Goal: Find specific page/section: Find specific page/section

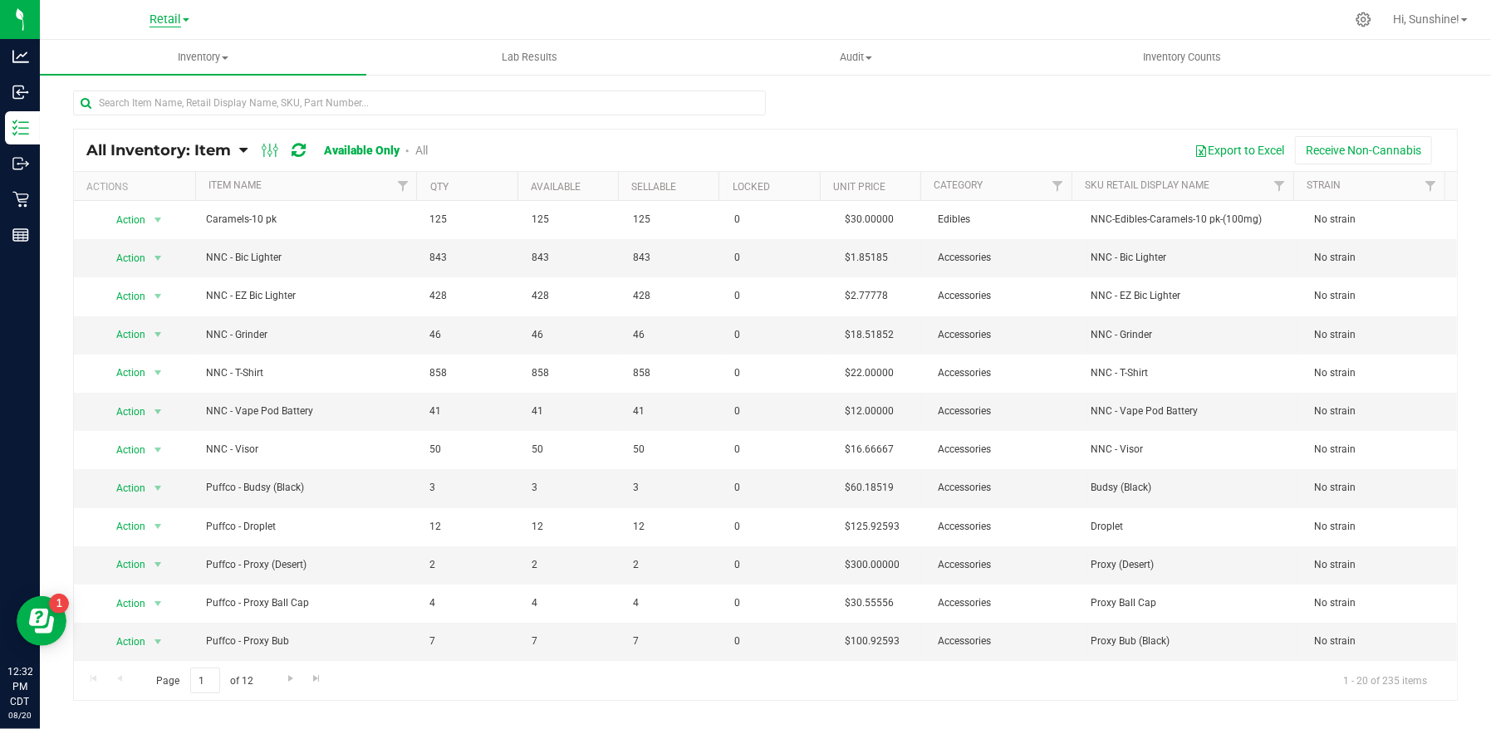
click at [159, 22] on span "Retail" at bounding box center [165, 19] width 32 height 15
click at [162, 85] on link "Manufacturing" at bounding box center [169, 81] width 243 height 22
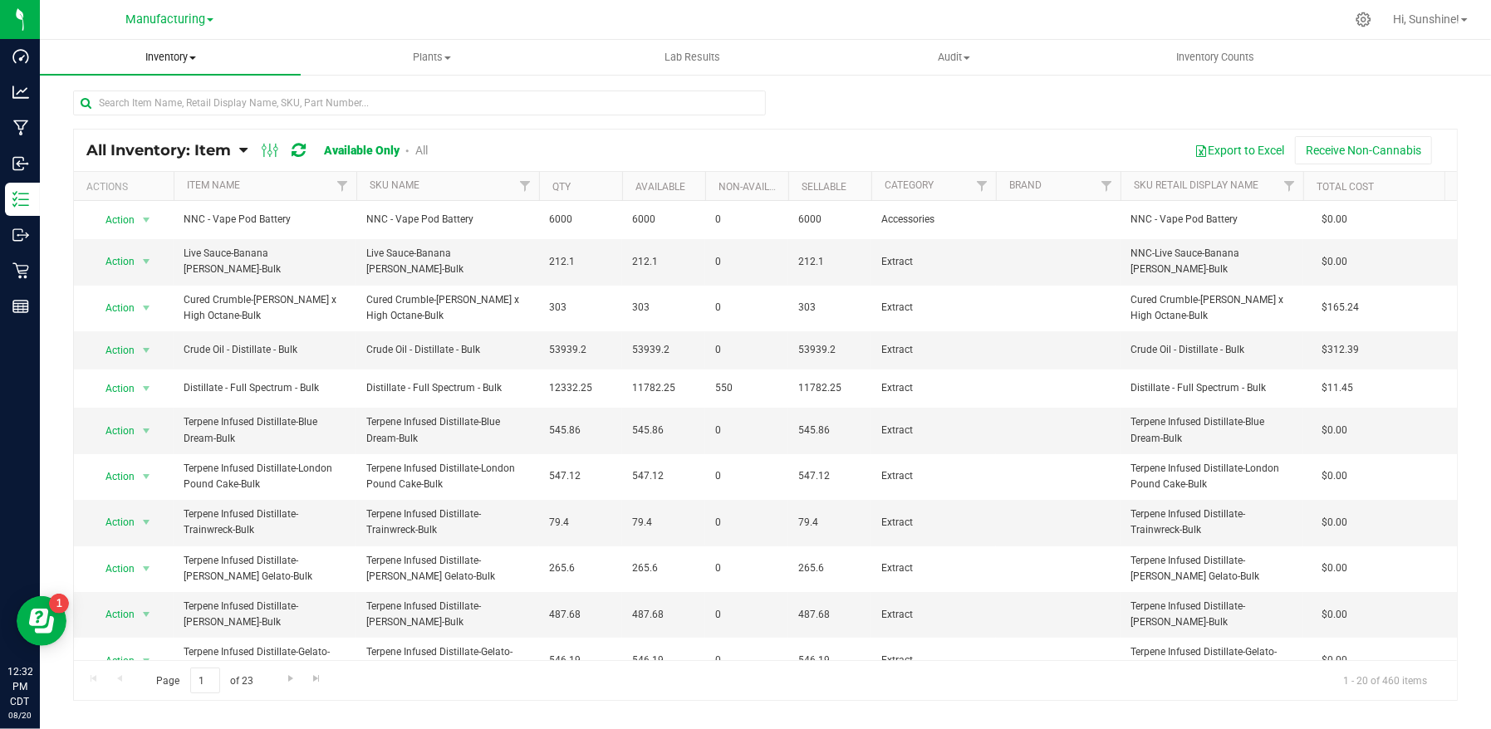
click at [167, 61] on span "Inventory" at bounding box center [170, 57] width 261 height 15
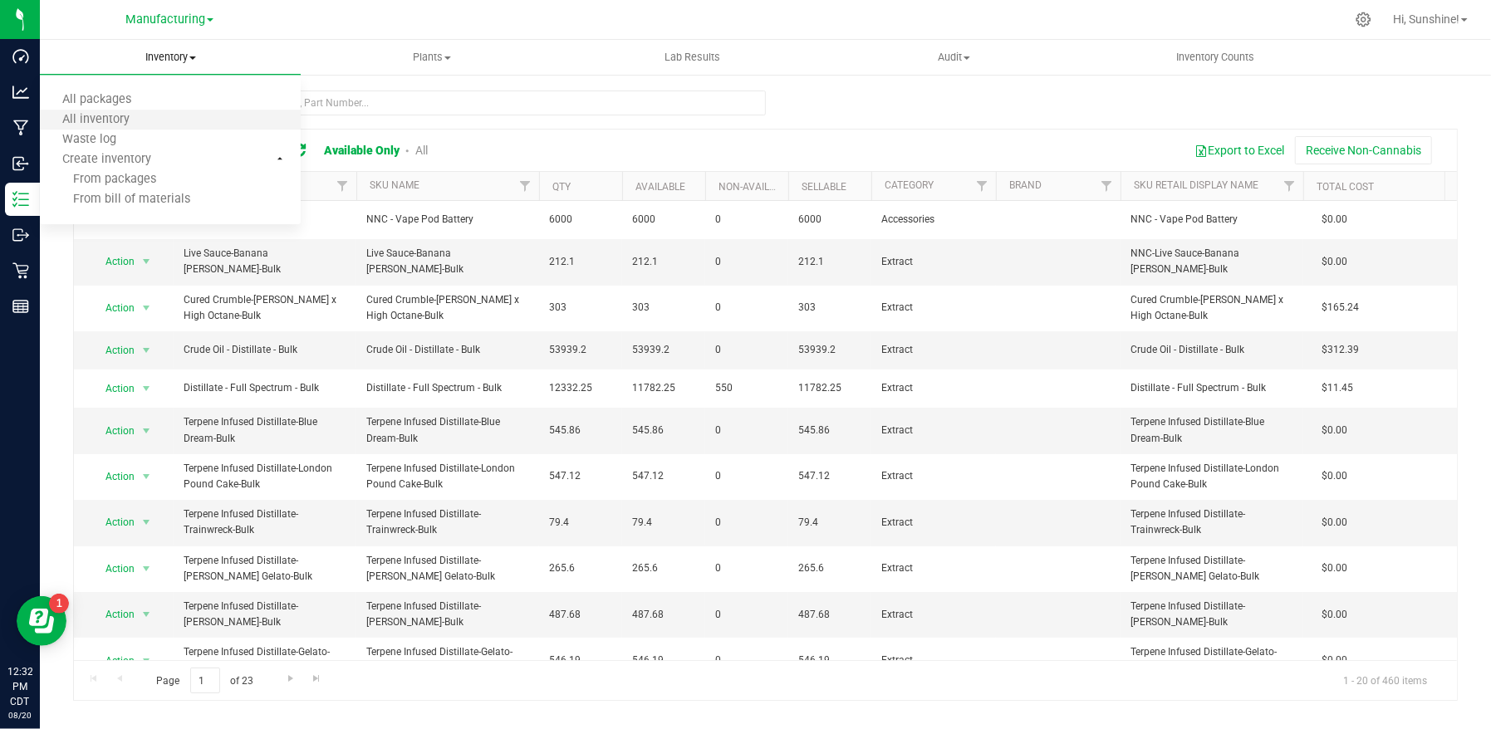
click at [164, 122] on li "All inventory" at bounding box center [170, 120] width 261 height 20
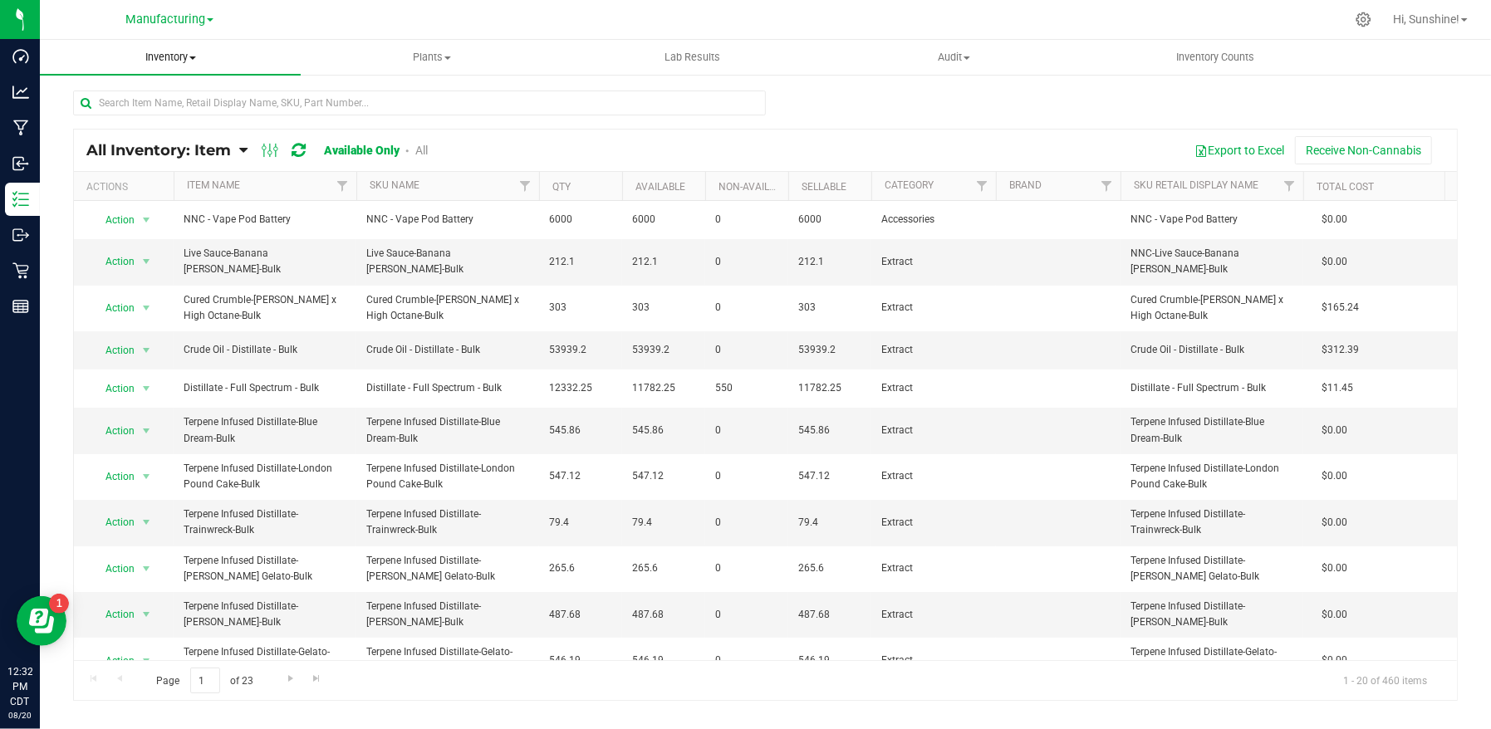
click at [167, 61] on span "Inventory" at bounding box center [170, 57] width 261 height 15
click at [166, 100] on li "All packages" at bounding box center [170, 101] width 261 height 20
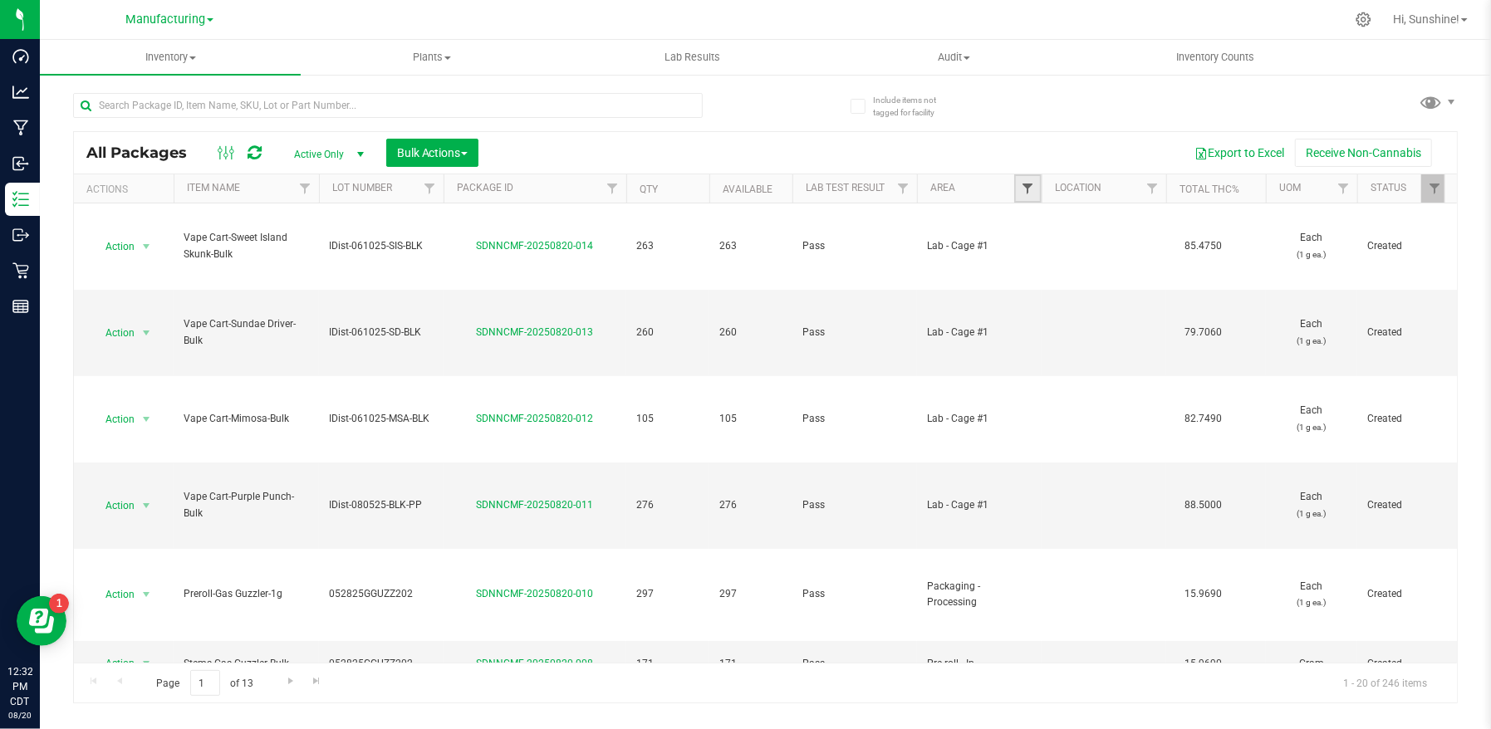
click at [1031, 187] on span "Filter" at bounding box center [1027, 188] width 13 height 13
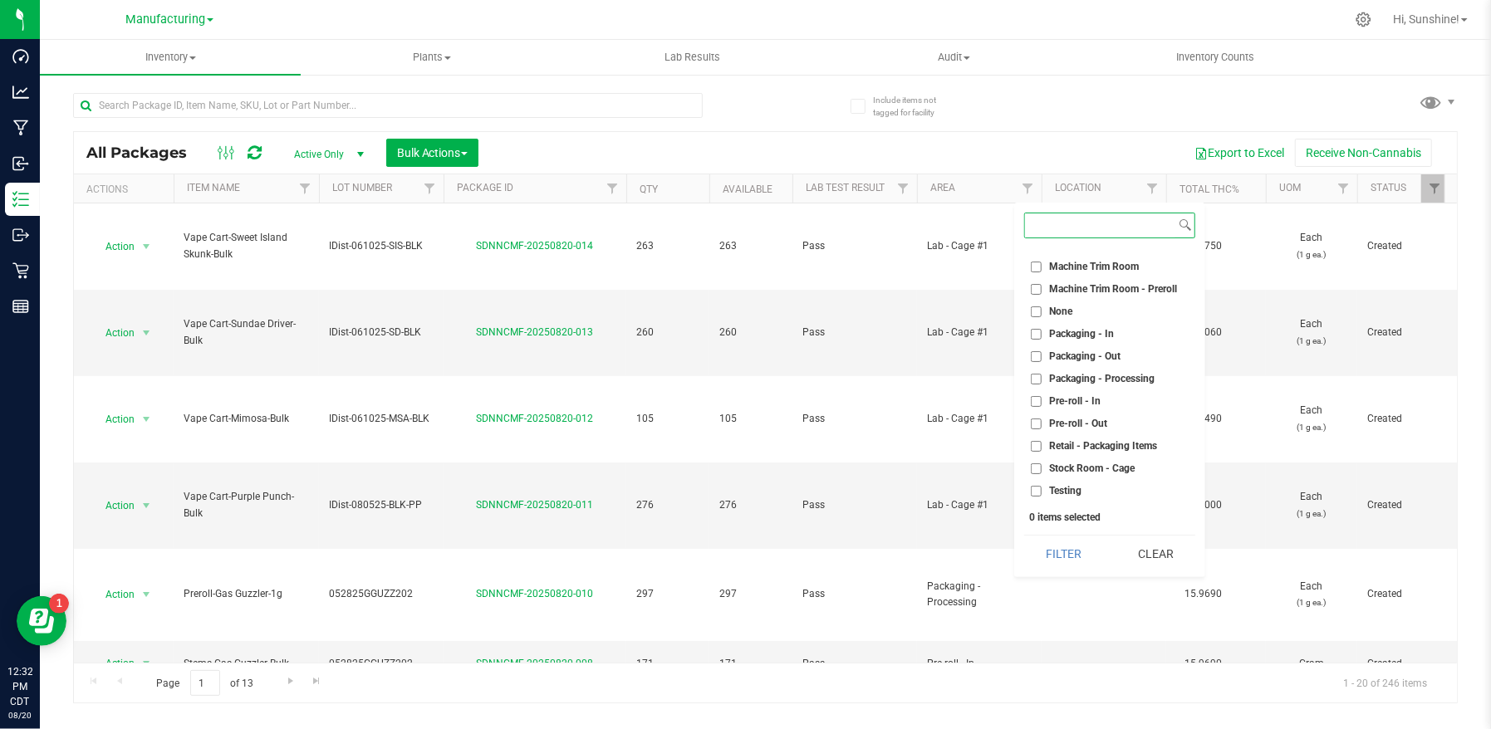
scroll to position [403, 0]
click at [1039, 346] on input "Packaging - Out" at bounding box center [1036, 350] width 11 height 11
checkbox input "true"
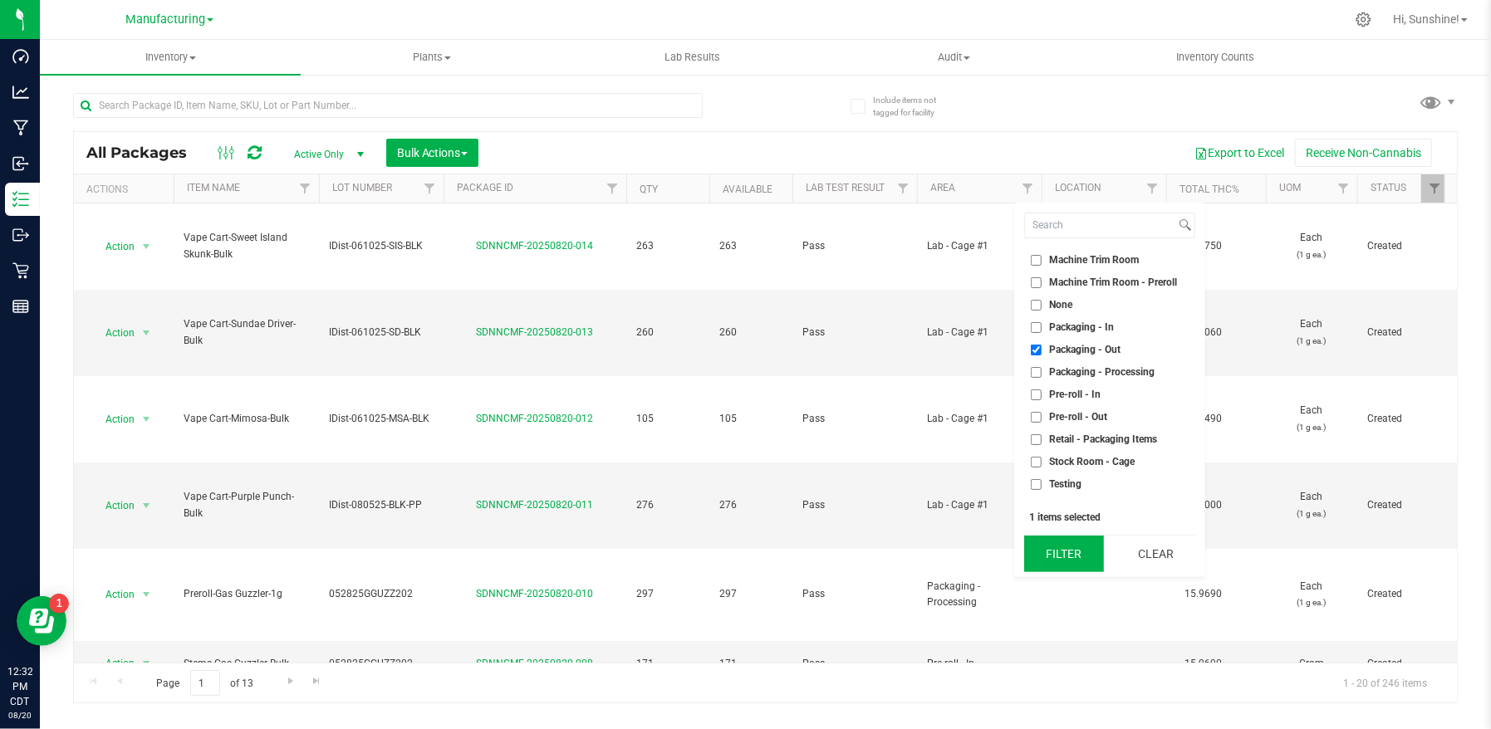
click at [1072, 556] on button "Filter" at bounding box center [1064, 554] width 80 height 37
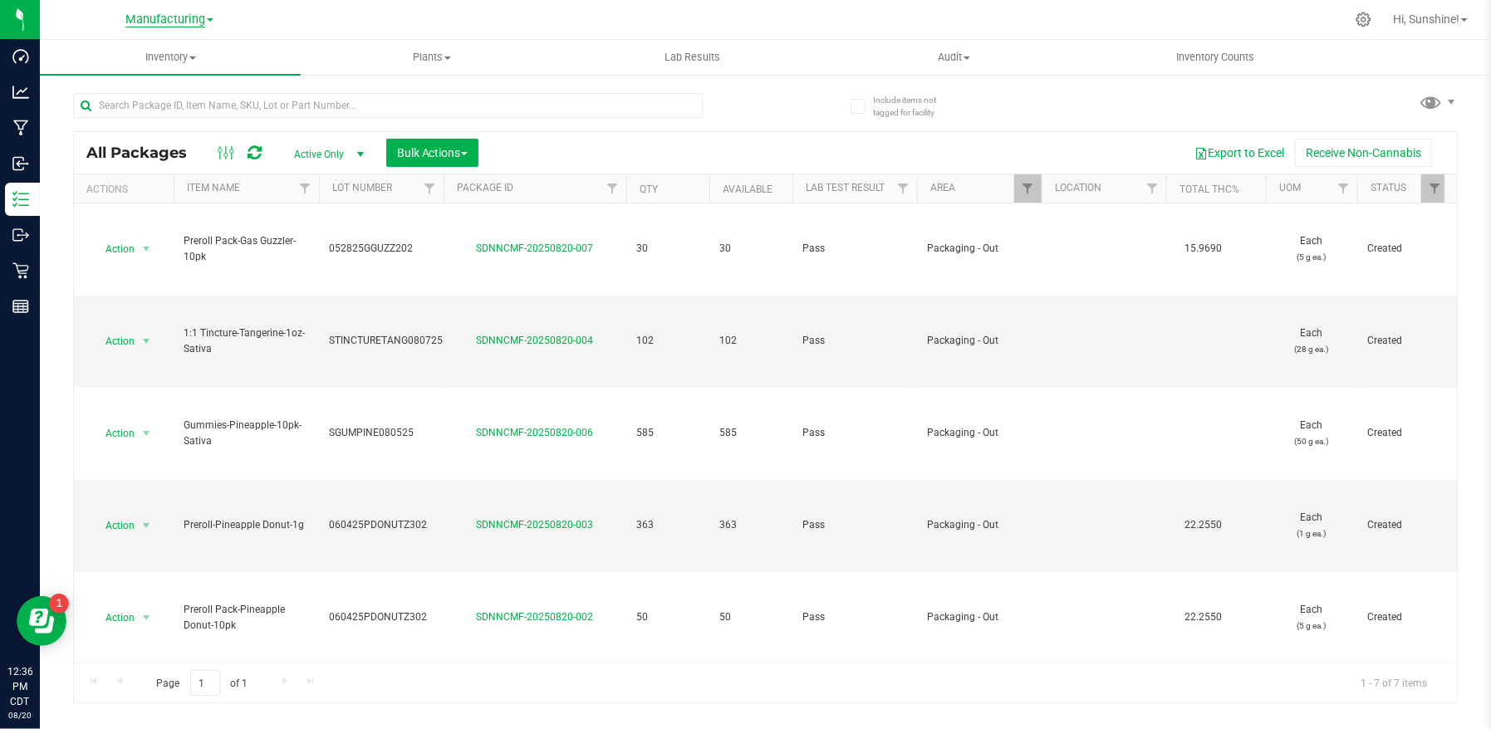
click at [172, 19] on span "Manufacturing" at bounding box center [165, 19] width 80 height 15
click at [118, 109] on link "Retail" at bounding box center [169, 102] width 243 height 22
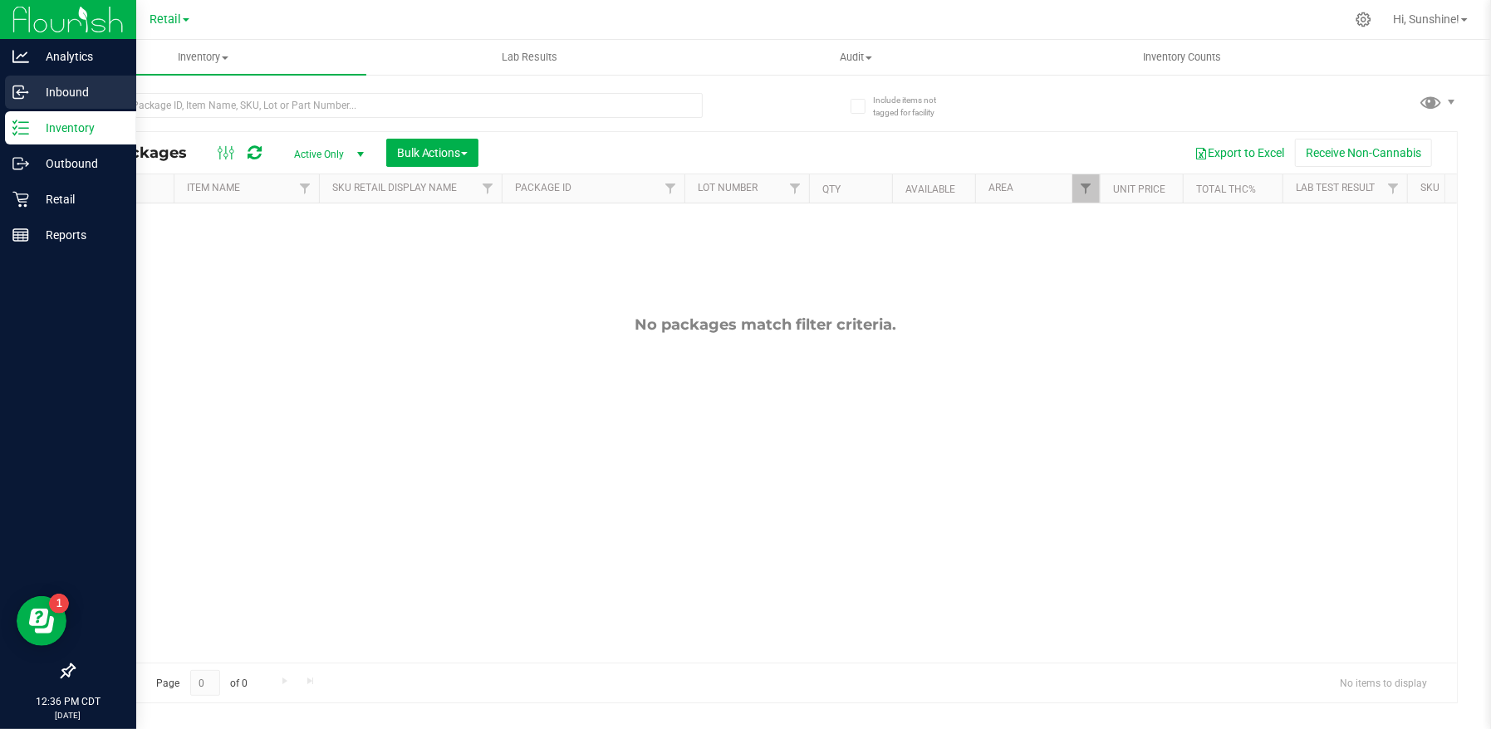
click at [27, 96] on icon at bounding box center [20, 92] width 17 height 17
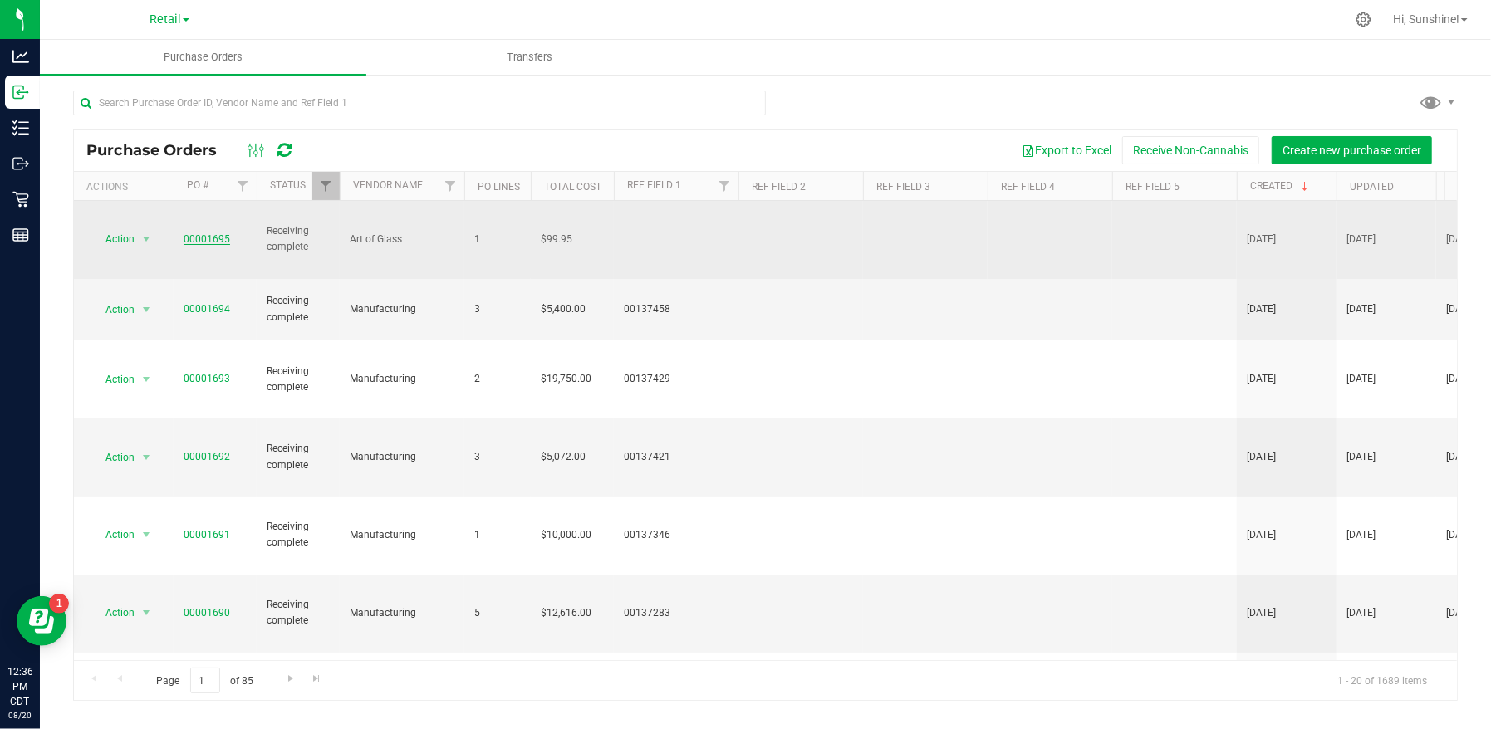
click at [202, 233] on link "00001695" at bounding box center [207, 239] width 47 height 12
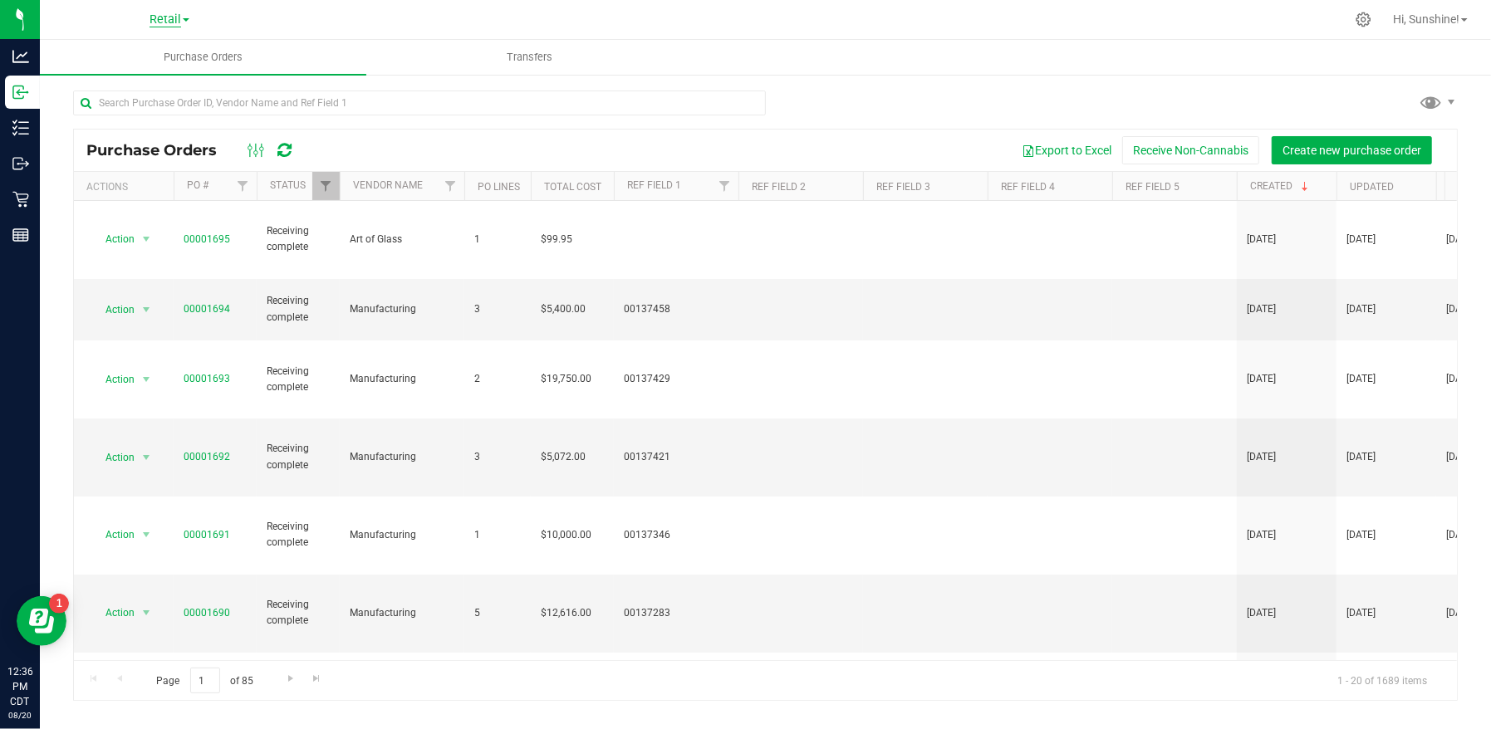
click at [165, 19] on span "Retail" at bounding box center [165, 19] width 32 height 15
click at [159, 71] on link "Manufacturing" at bounding box center [169, 81] width 243 height 22
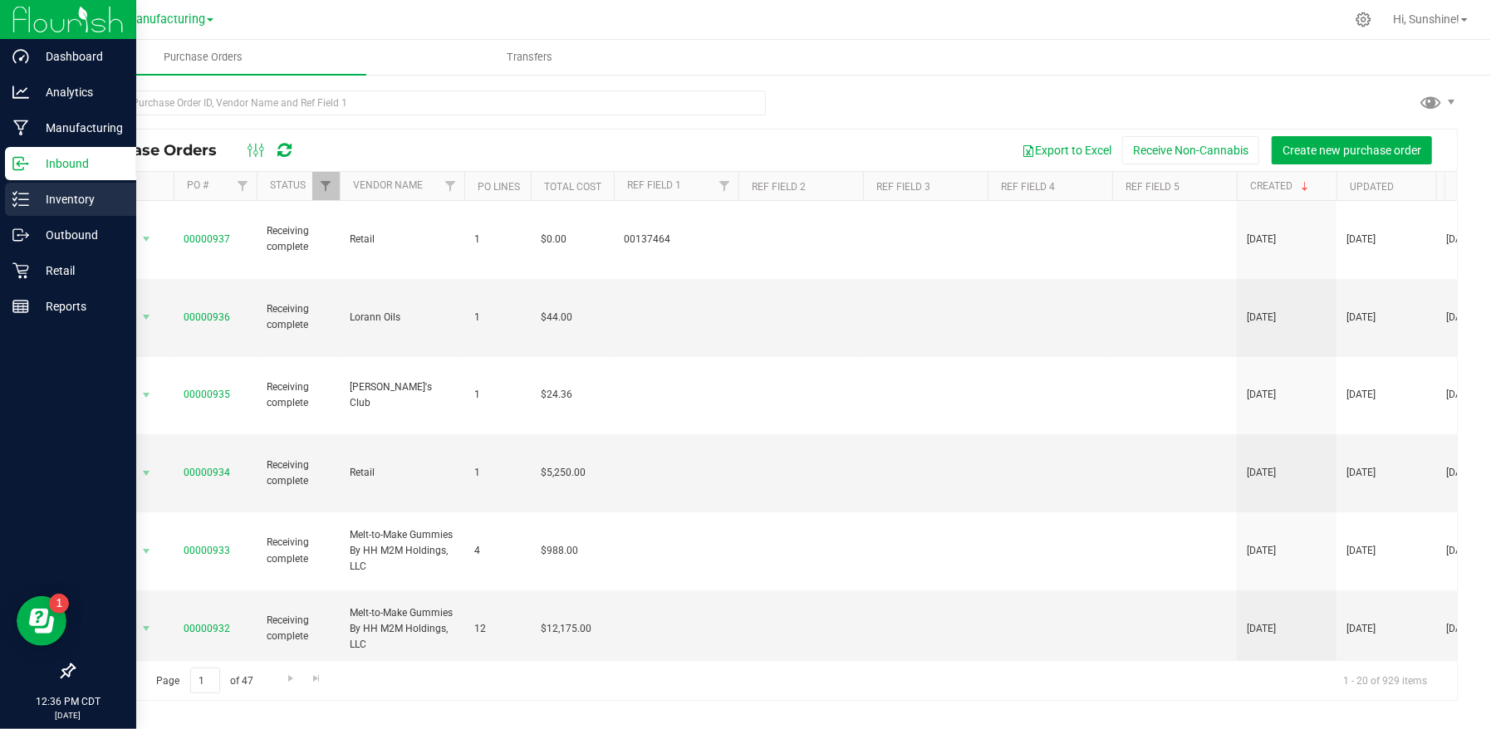
click at [96, 208] on p "Inventory" at bounding box center [79, 199] width 100 height 20
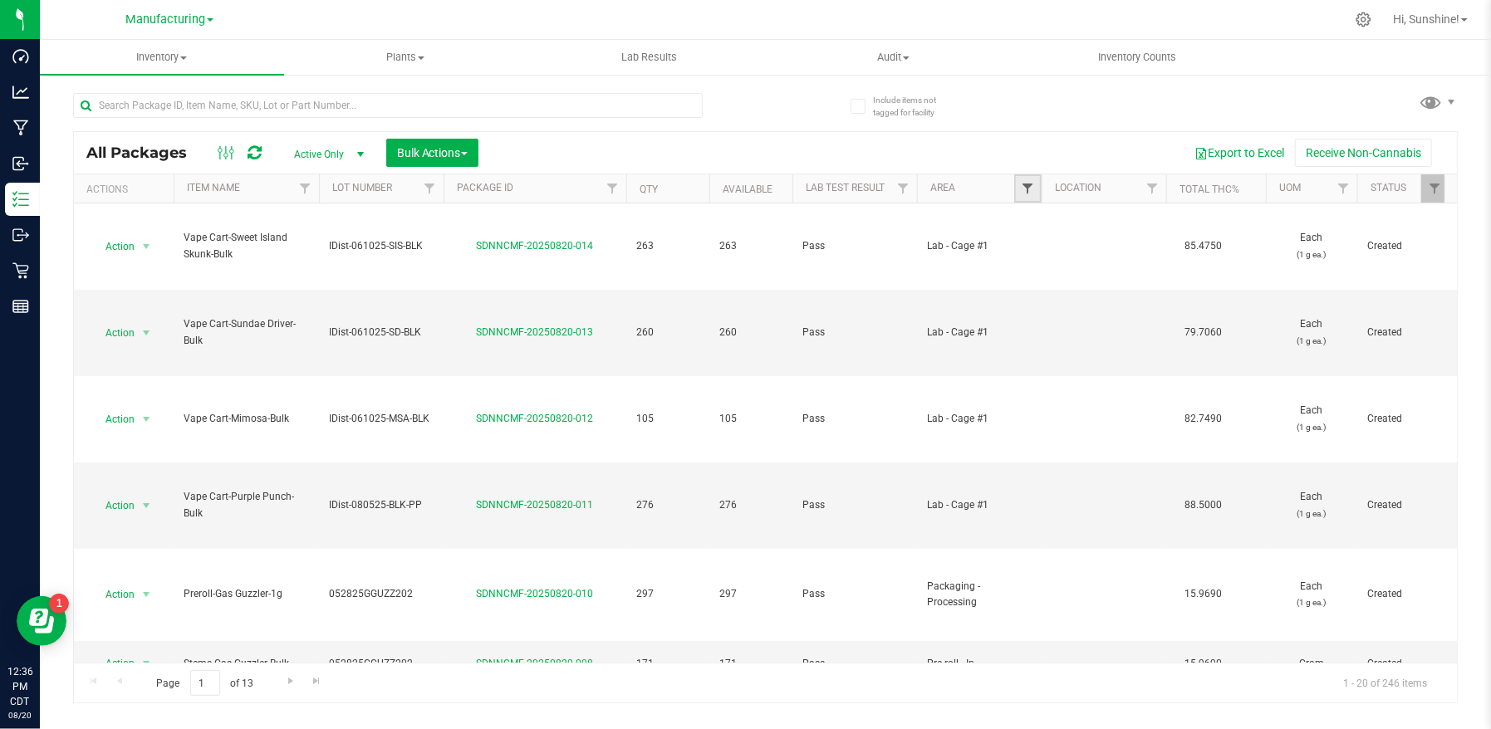
click at [1027, 190] on span "Filter" at bounding box center [1027, 188] width 13 height 13
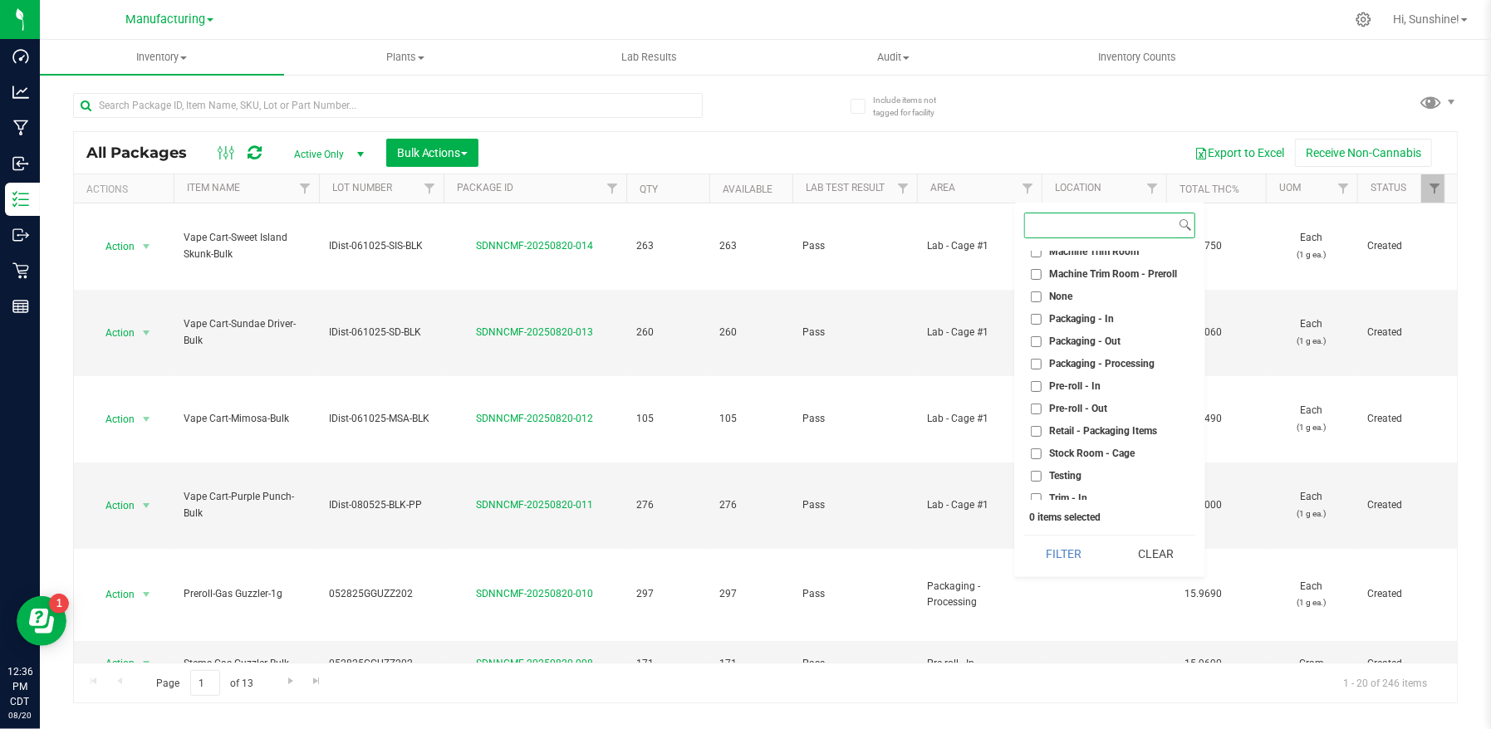
scroll to position [439, 0]
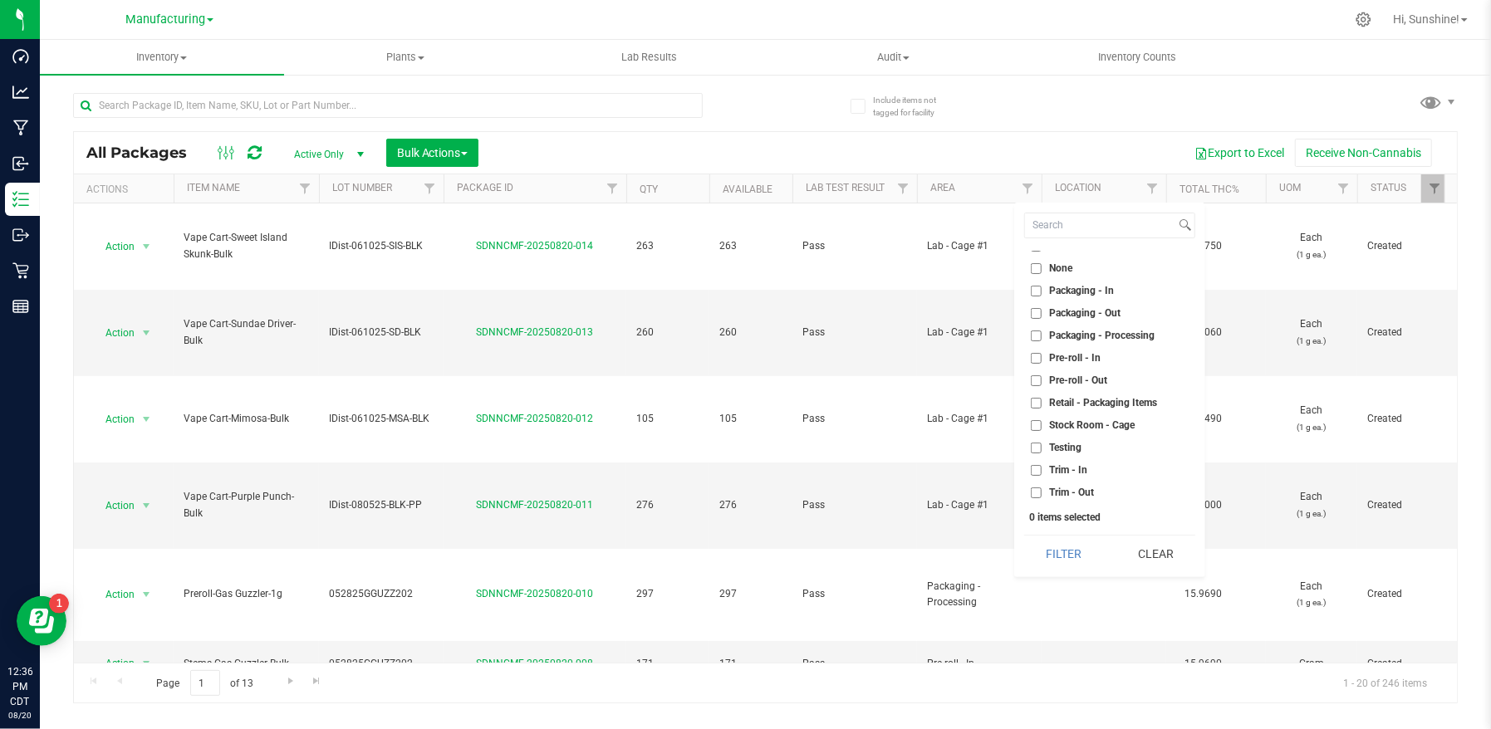
click at [1035, 309] on input "Packaging - Out" at bounding box center [1036, 313] width 11 height 11
checkbox input "true"
click at [1076, 560] on button "Filter" at bounding box center [1064, 554] width 80 height 37
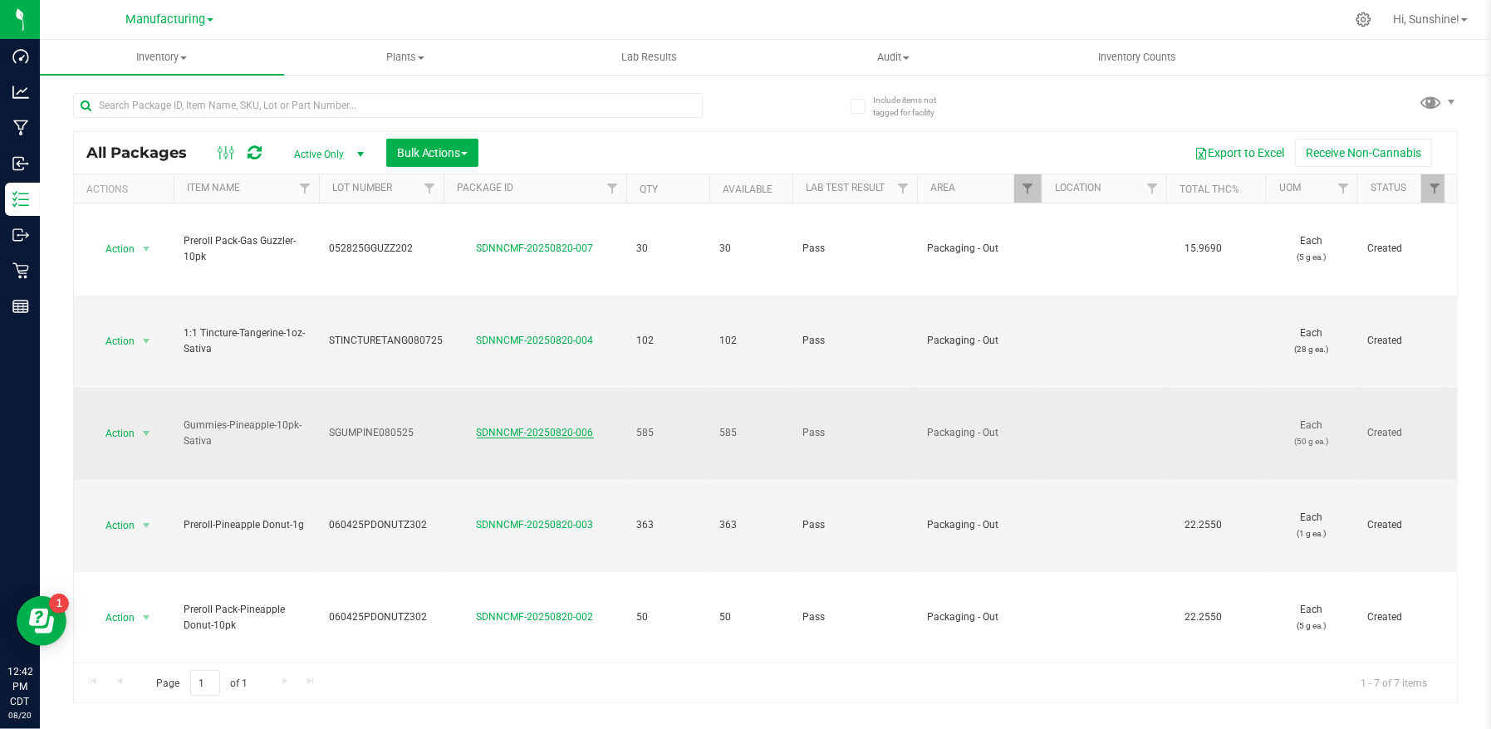
click at [521, 433] on link "SDNNCMF-20250820-006" at bounding box center [535, 433] width 117 height 12
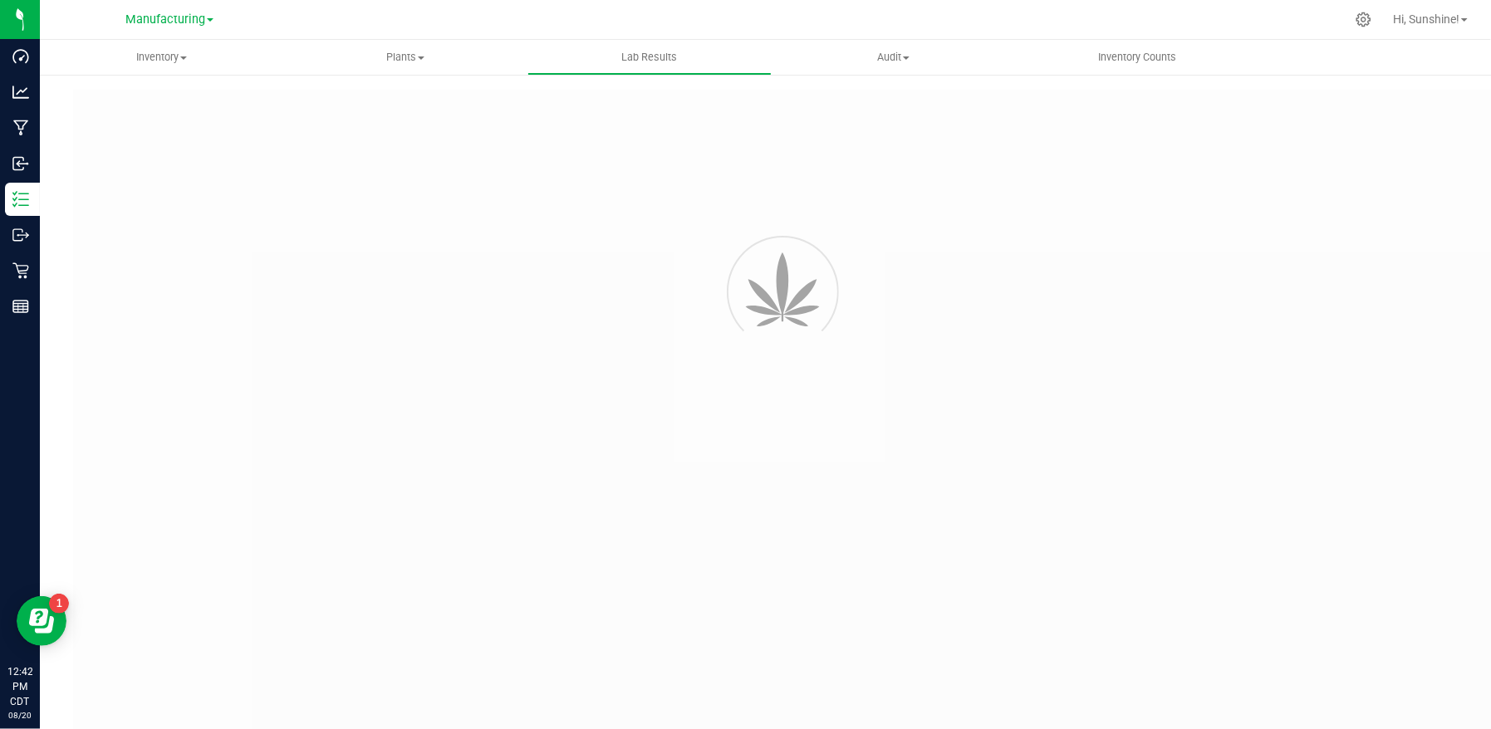
type input "SDNNCMF-20250805-033"
type input "AAGZ512"
type input "SDNNCMF-20250805-033"
type input "[DATE] 1:14 PM"
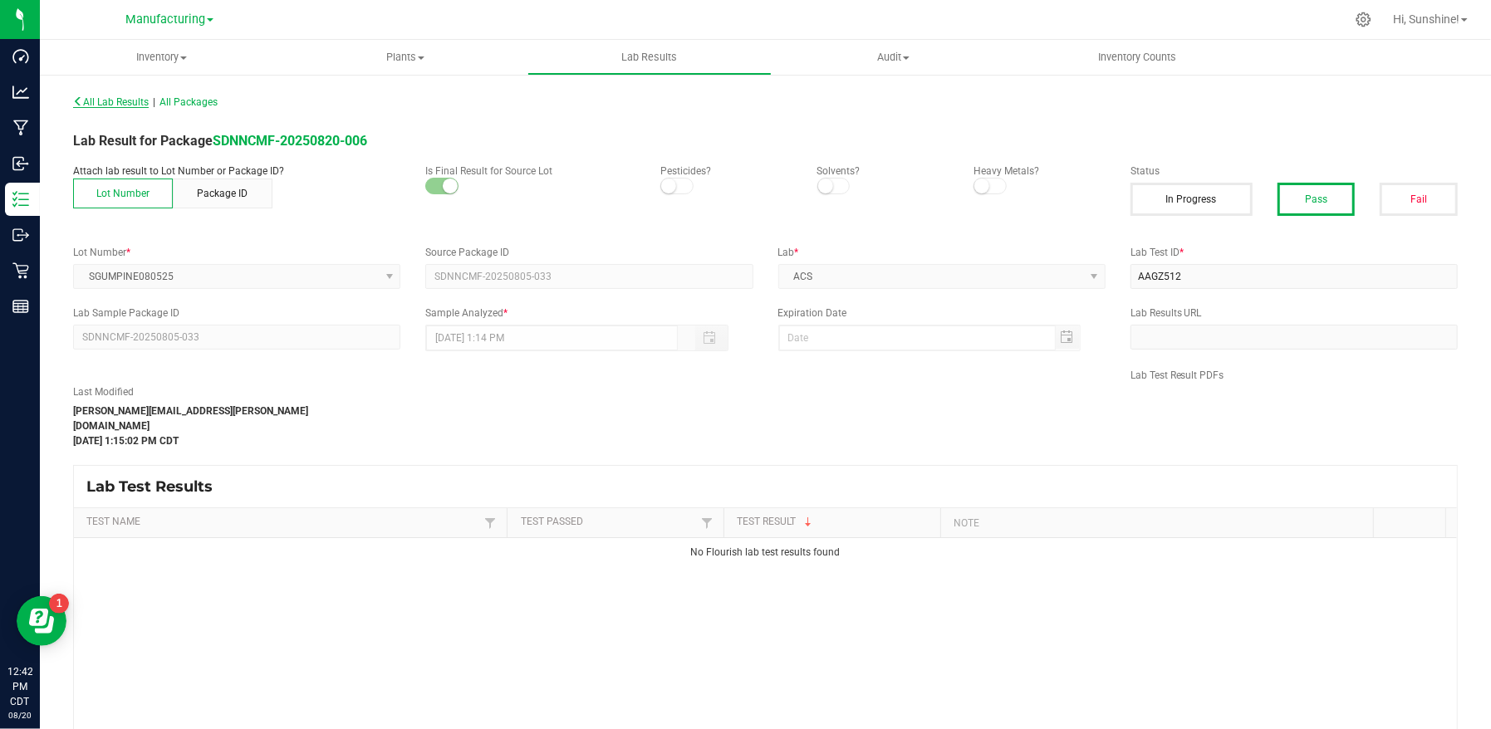
click at [115, 98] on span "All Lab Results" at bounding box center [111, 102] width 76 height 12
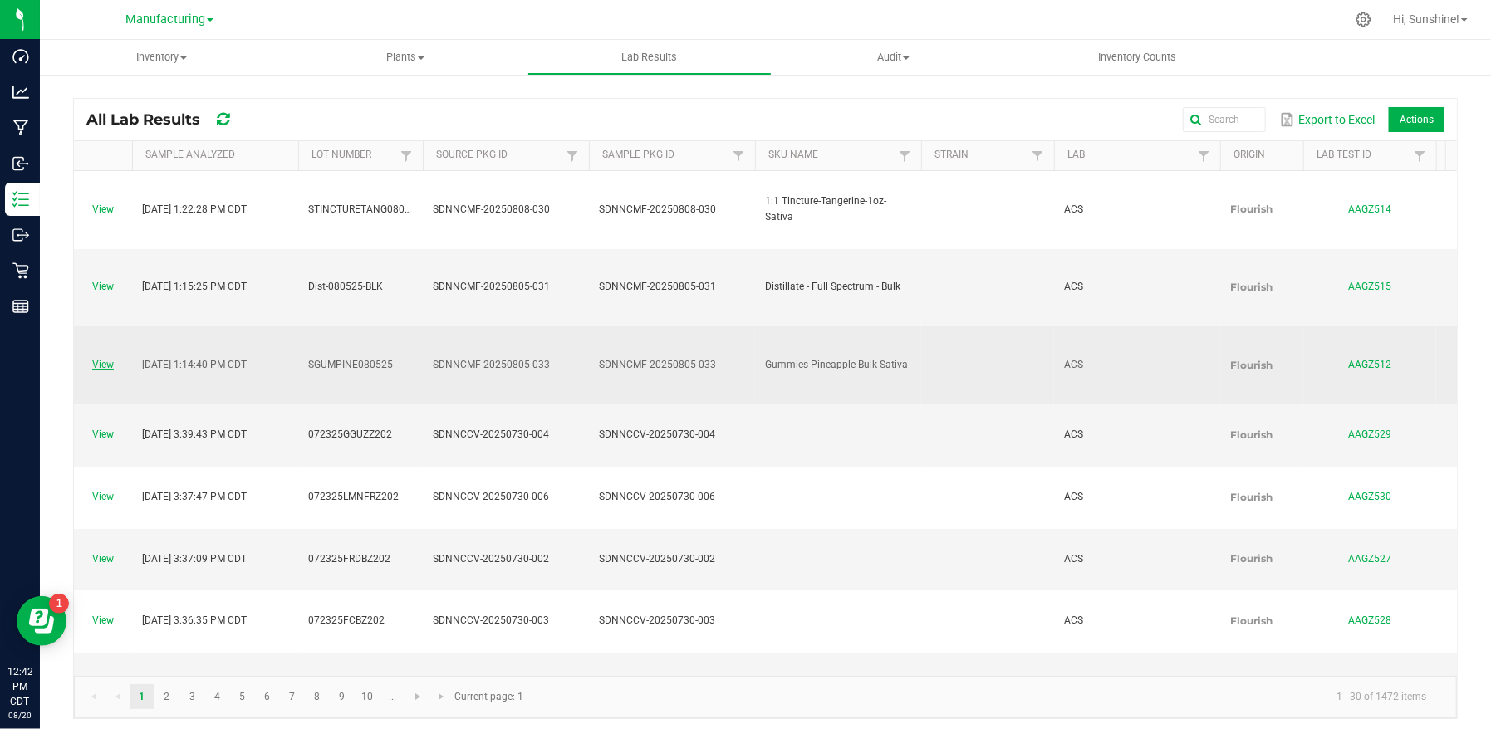
click at [105, 359] on link "View" at bounding box center [103, 365] width 22 height 12
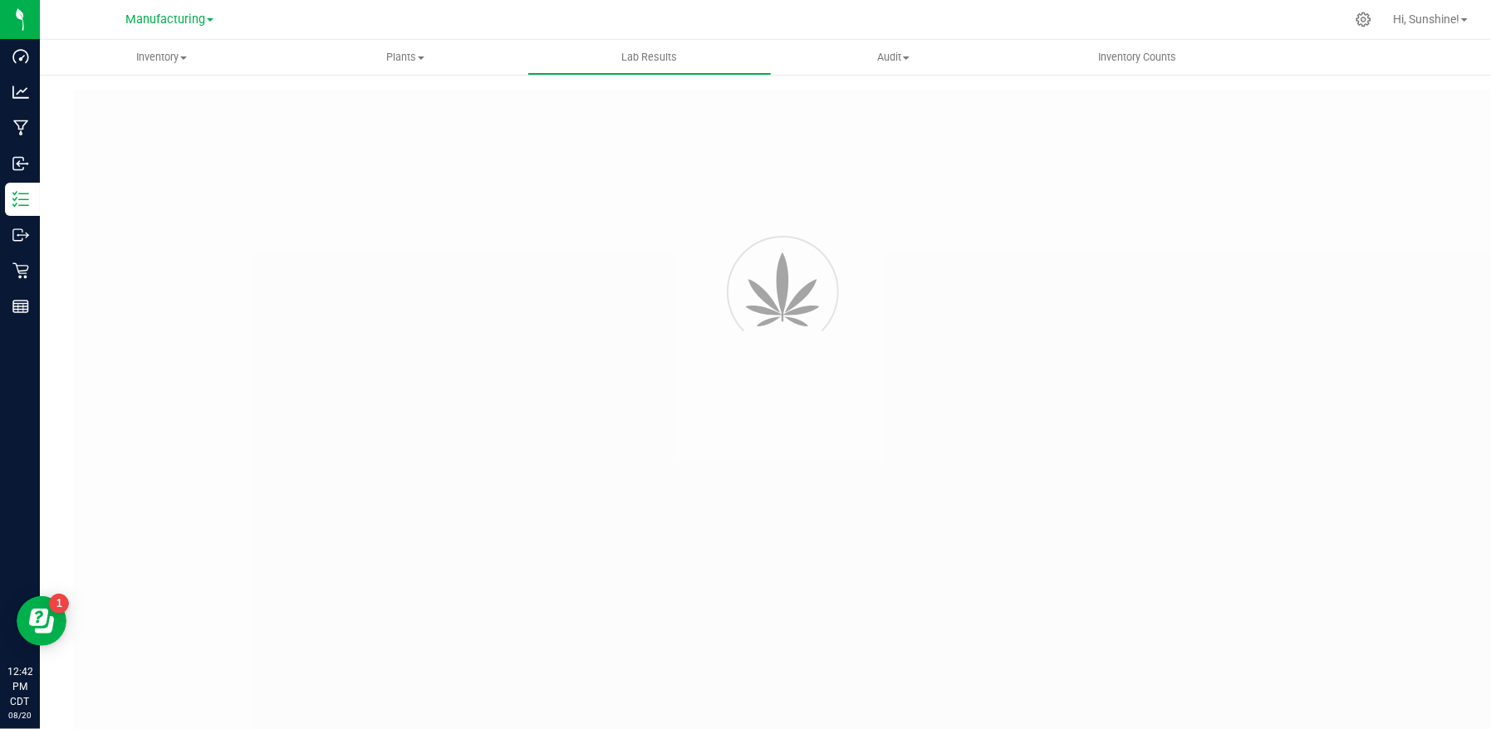
type input "SDNNCMF-20250805-033"
type input "AAGZ512"
type input "SDNNCMF-20250805-033"
type input "[DATE] 1:14 PM"
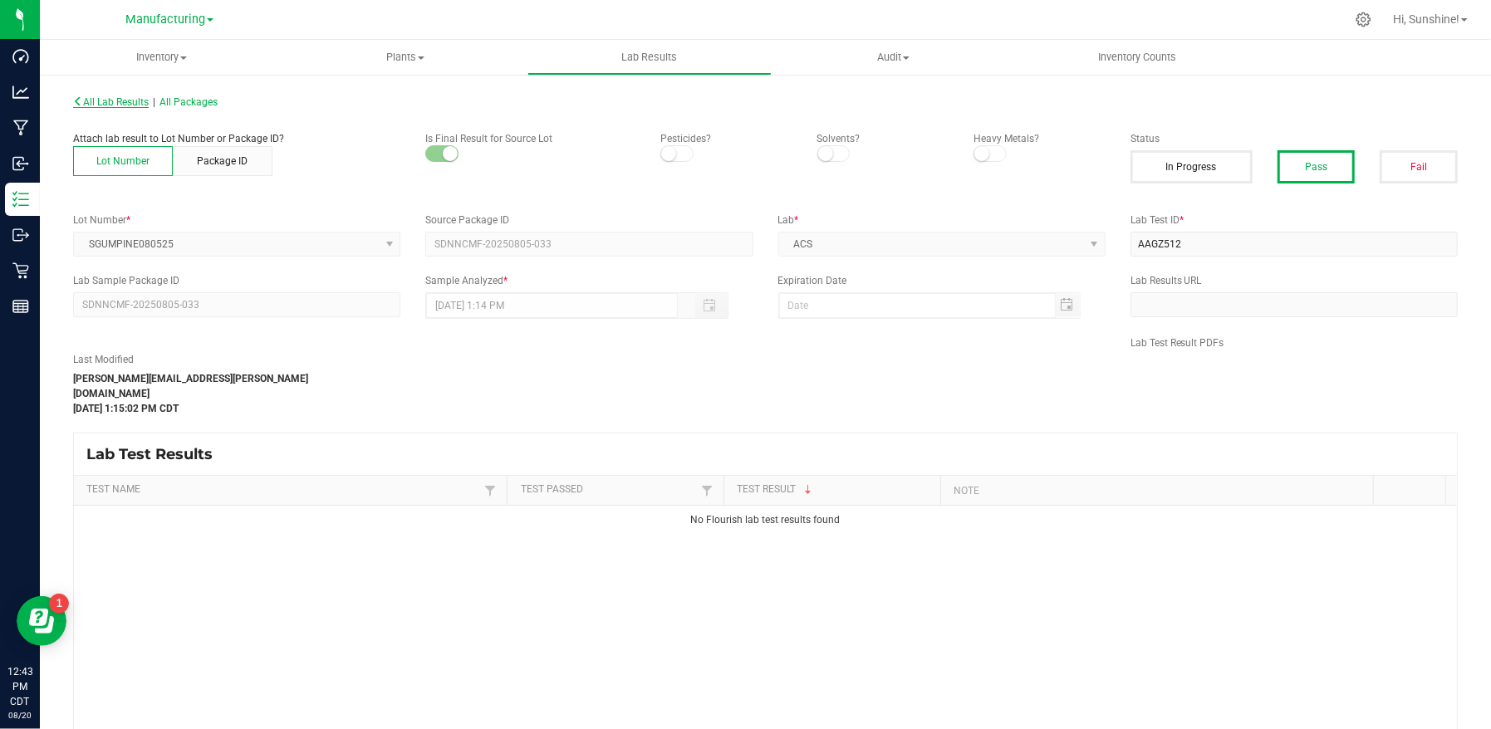
click at [92, 99] on span "All Lab Results" at bounding box center [111, 102] width 76 height 12
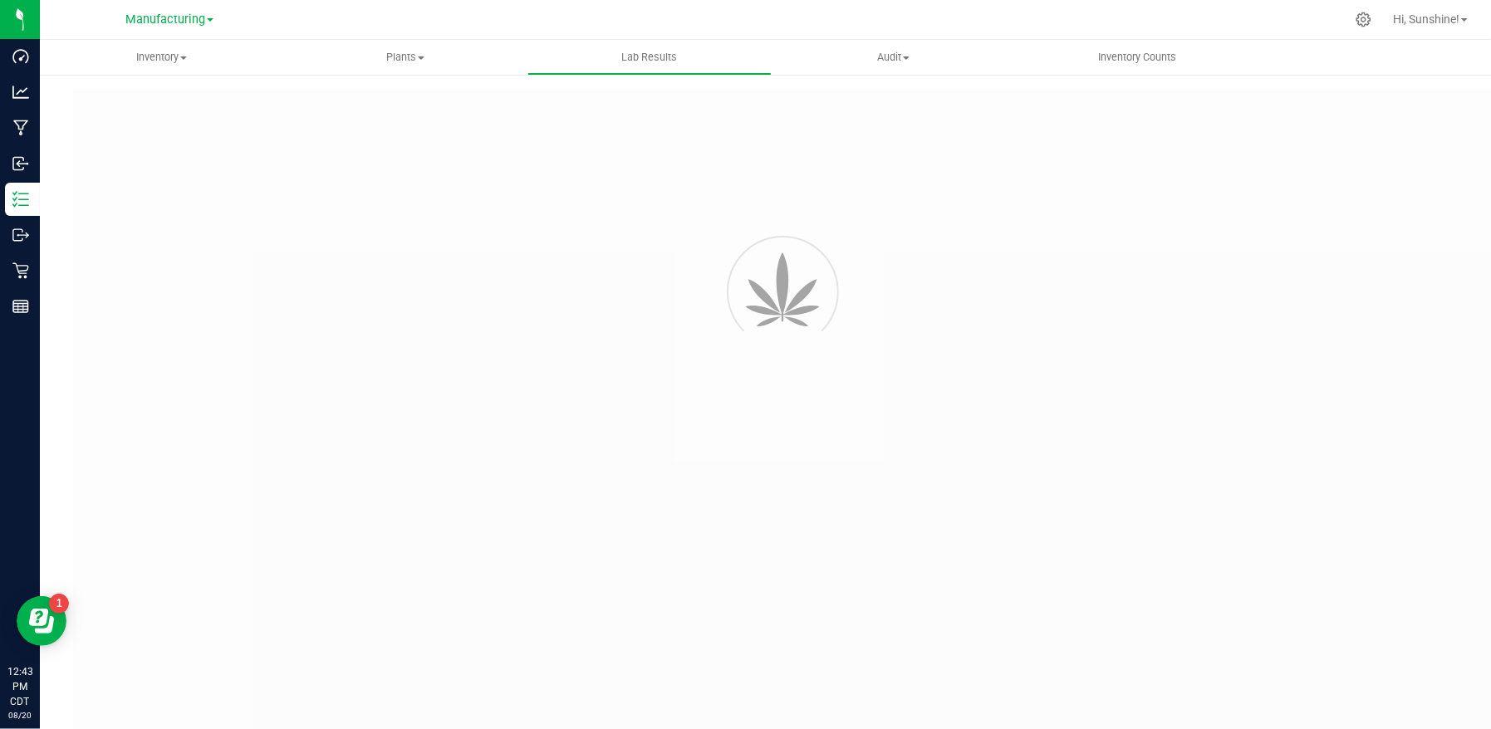
type input "SDNNCMF-20250805-033"
type input "AAGZ512"
type input "SDNNCMF-20250805-033"
type input "[DATE] 1:14 PM"
type input "SDNNCMF-20250805-033"
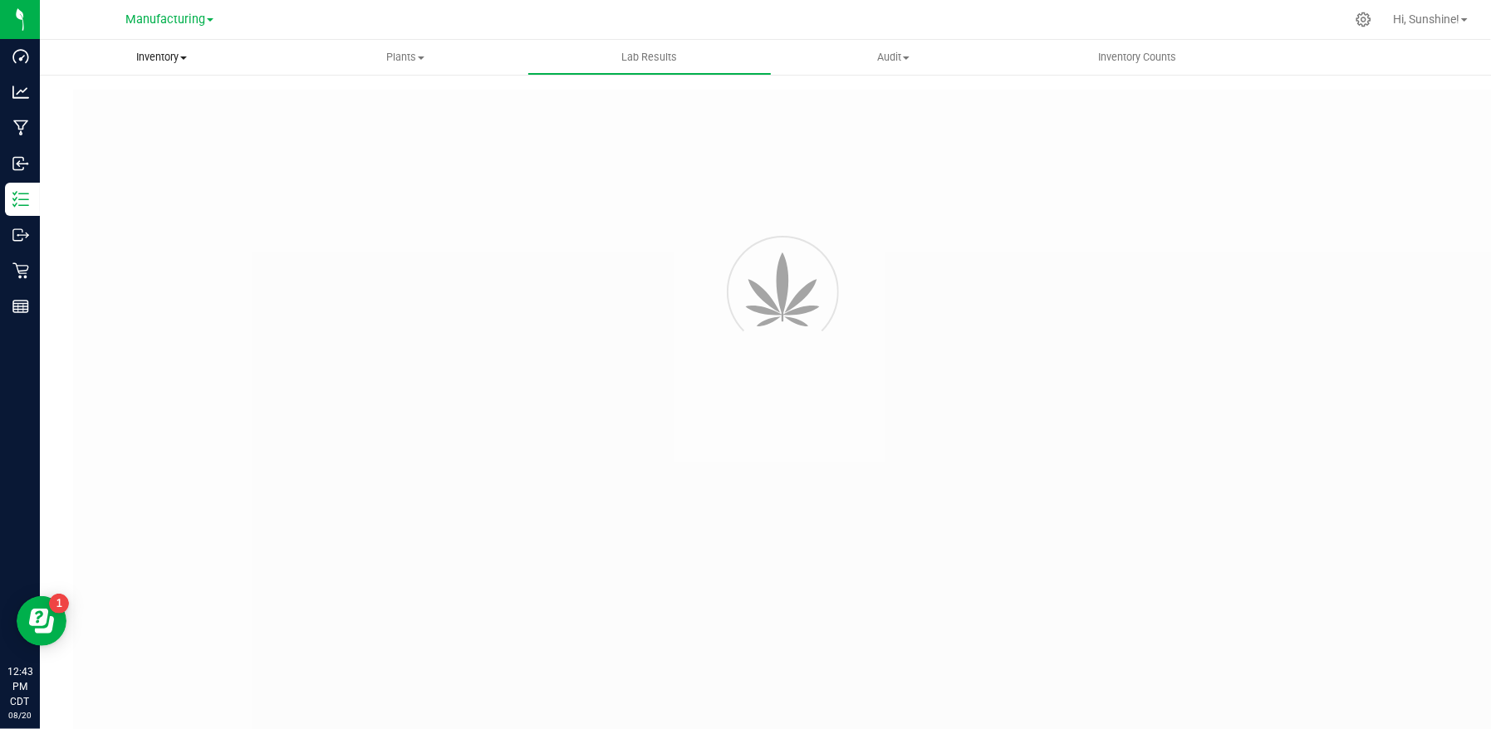
type input "AAGZ512"
type input "SDNNCMF-20250805-033"
type input "[DATE] 1:14 PM"
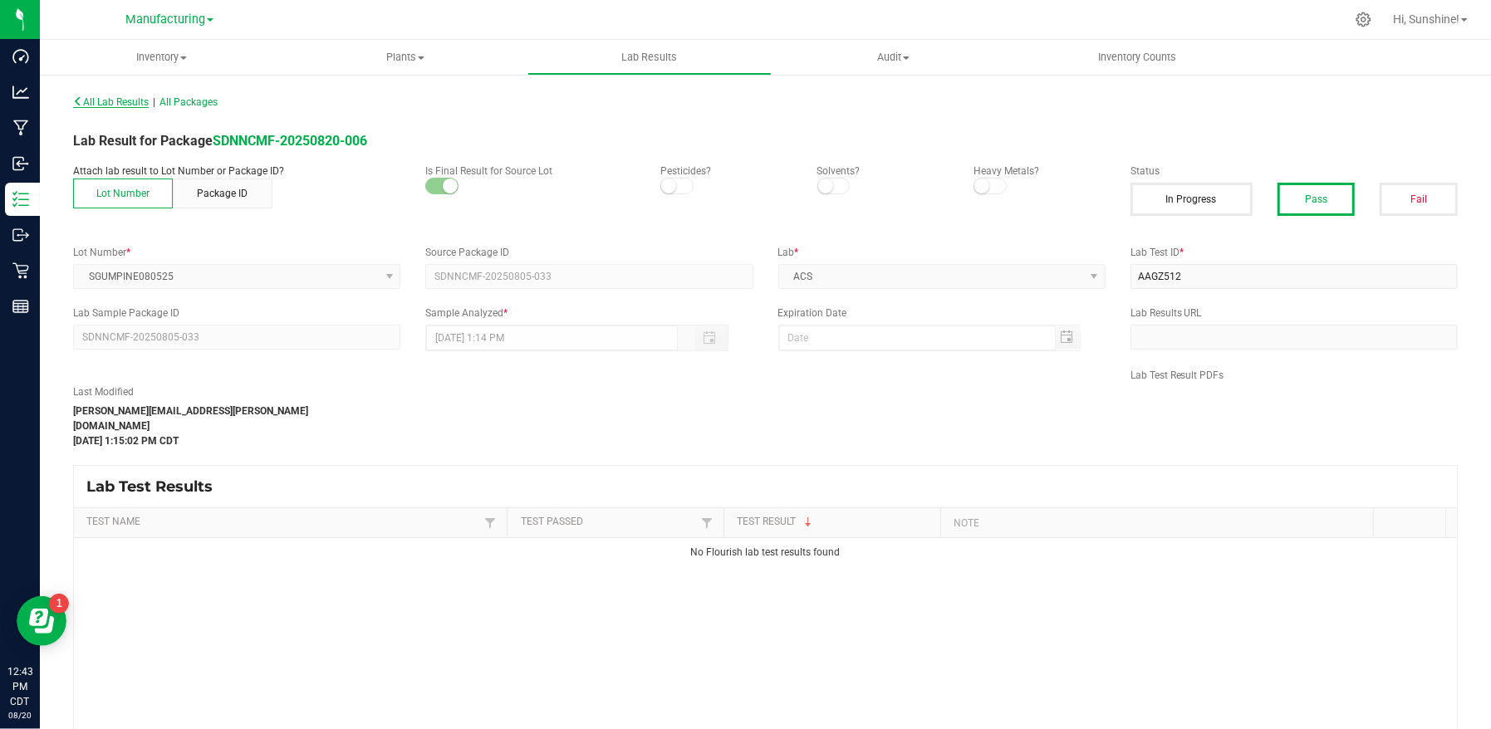
click at [118, 103] on span "All Lab Results" at bounding box center [111, 102] width 76 height 12
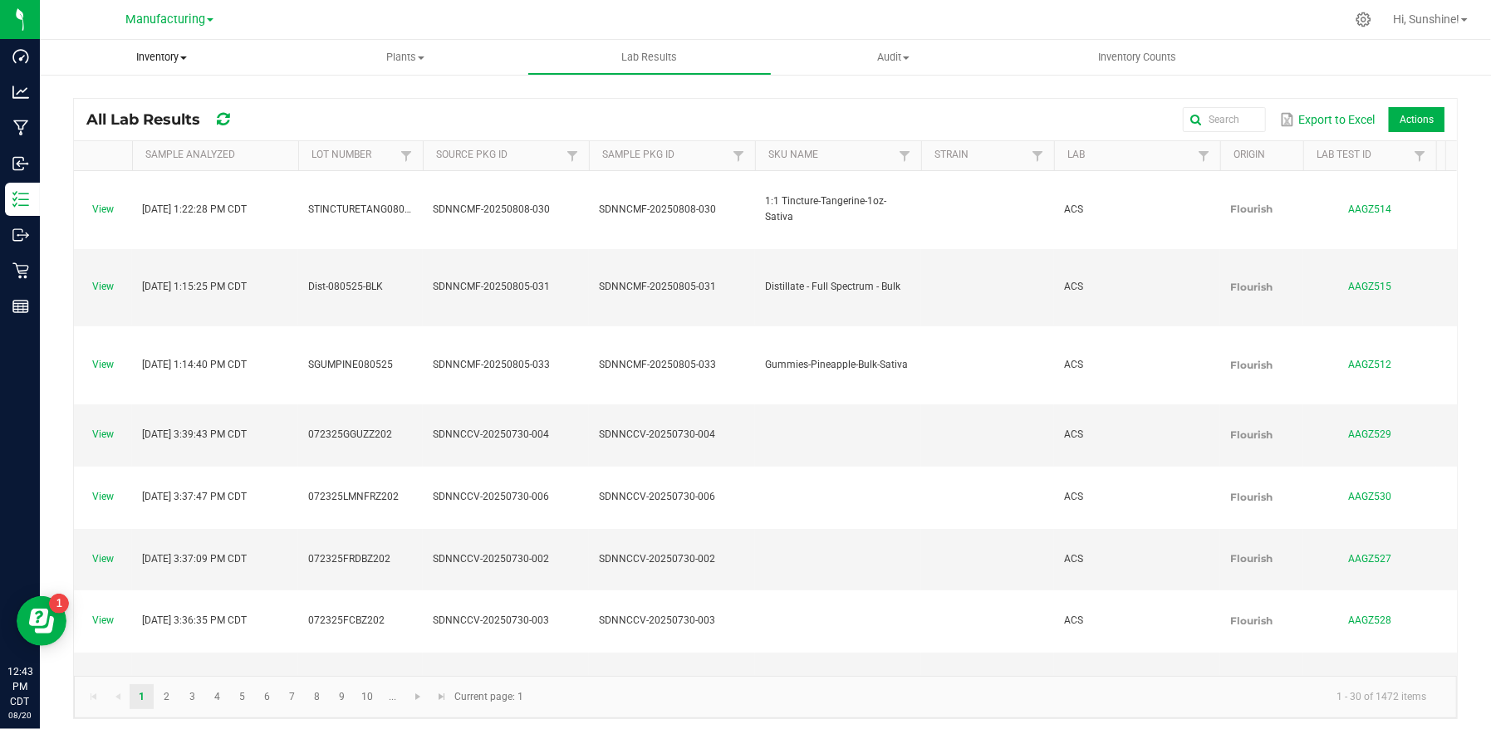
click at [154, 58] on span "Inventory" at bounding box center [162, 57] width 244 height 15
click at [141, 97] on span "All packages" at bounding box center [97, 100] width 114 height 14
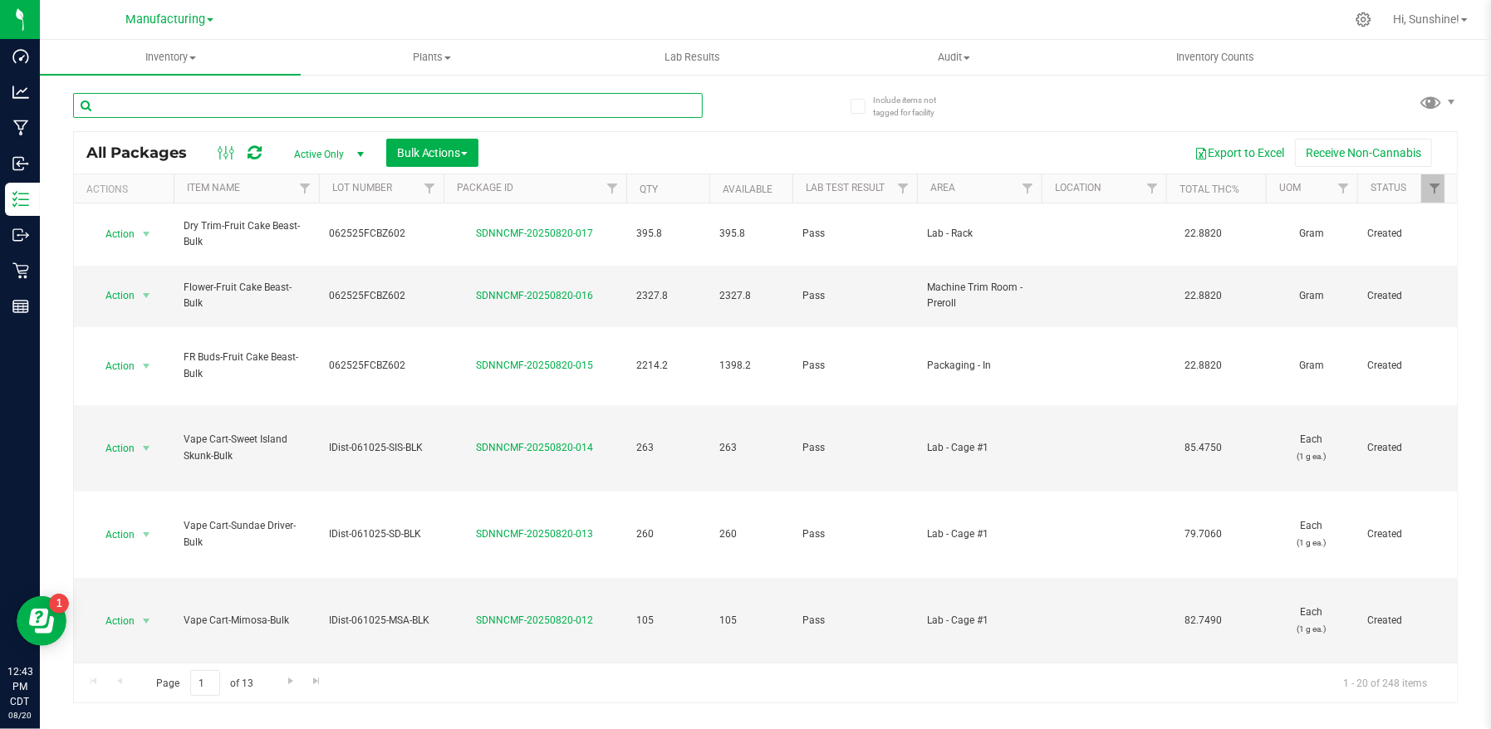
click at [530, 98] on input "text" at bounding box center [388, 105] width 630 height 25
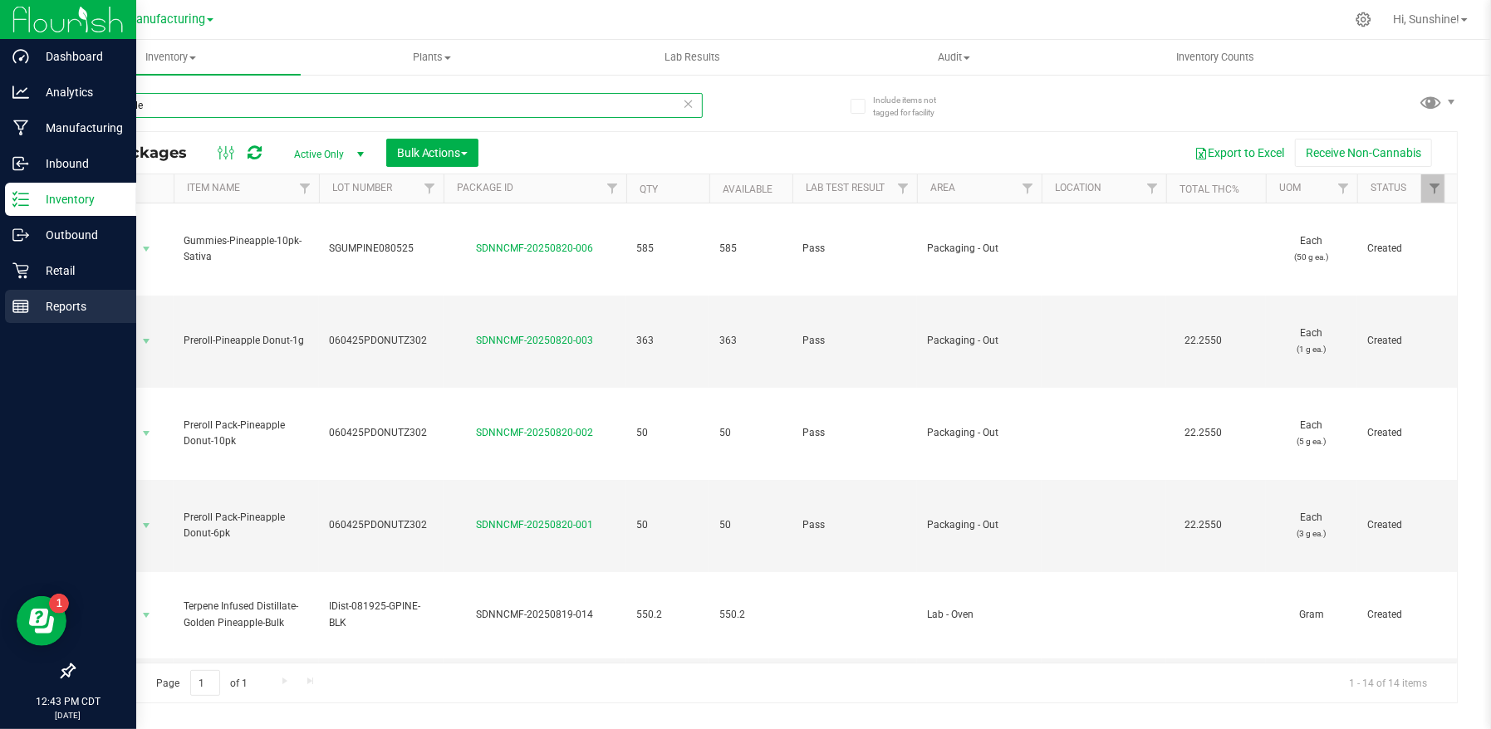
type input "pineapple"
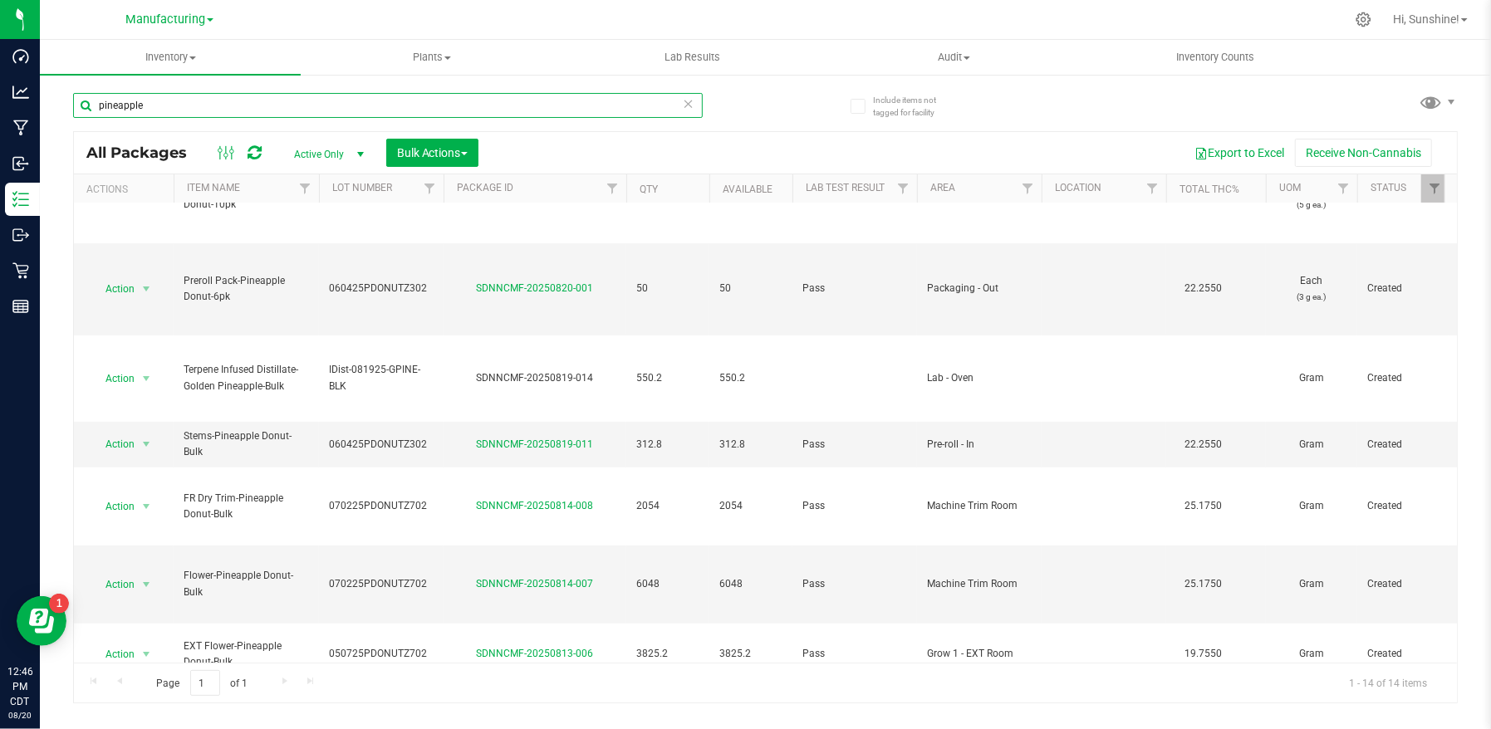
scroll to position [243, 0]
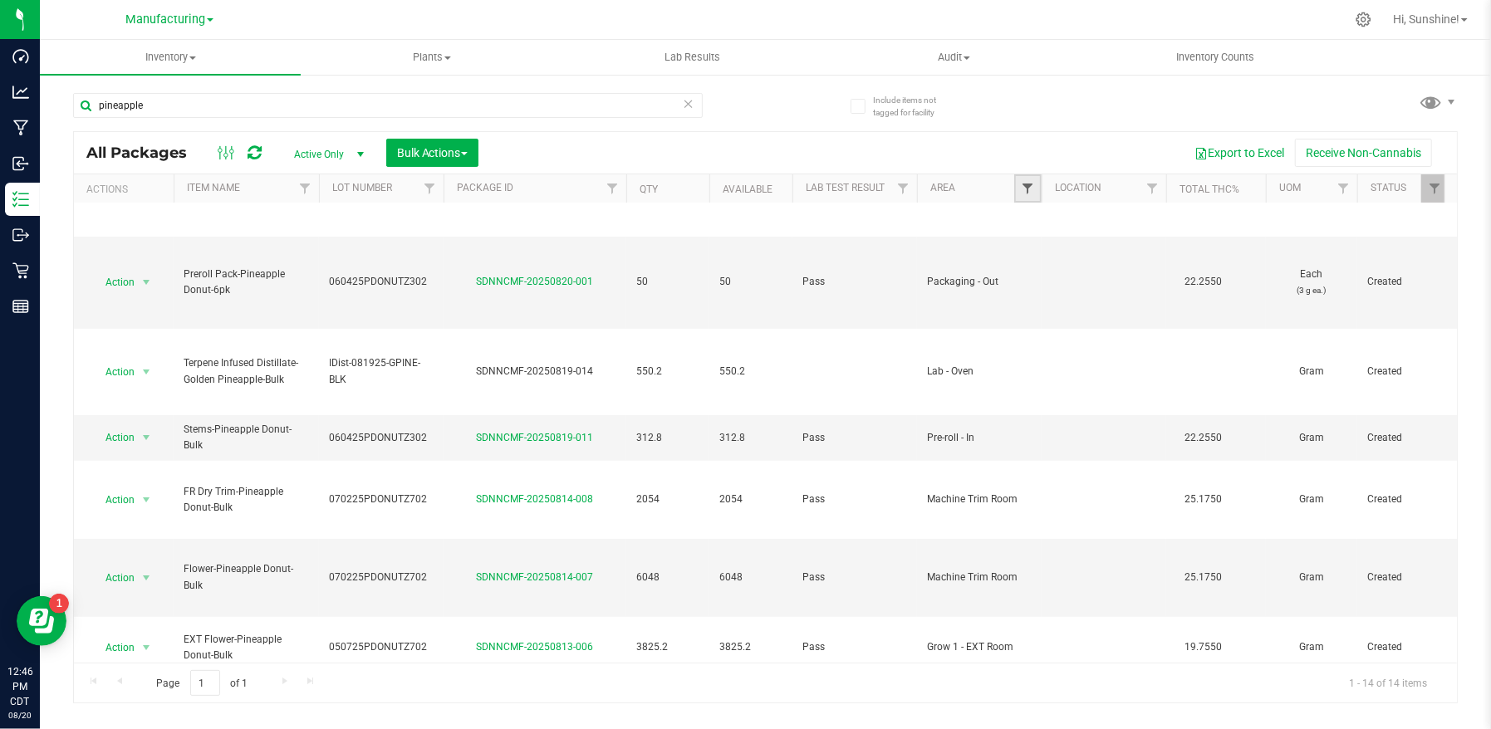
click at [1031, 186] on span "Filter" at bounding box center [1027, 188] width 13 height 13
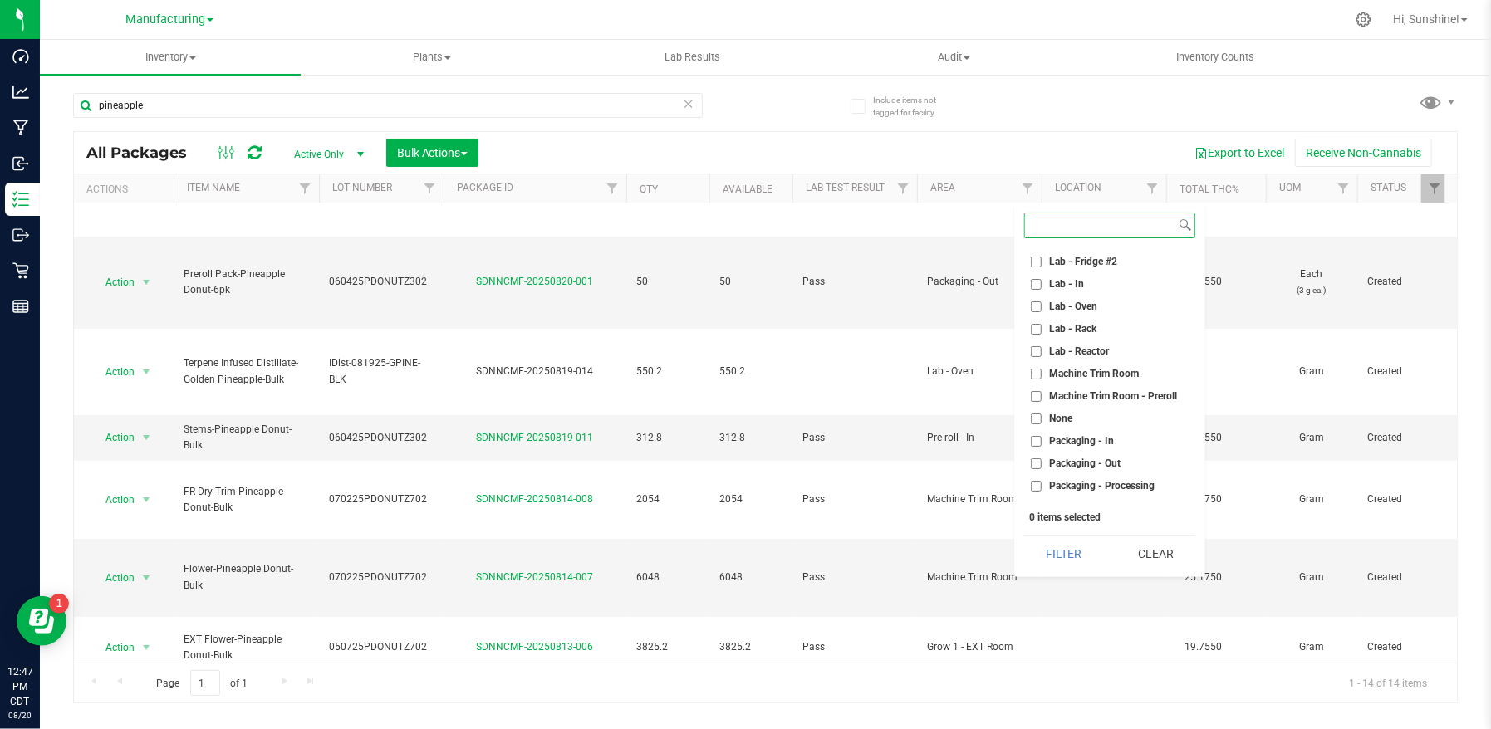
scroll to position [301, 0]
click at [1036, 449] on input "Packaging - Out" at bounding box center [1036, 451] width 11 height 11
checkbox input "true"
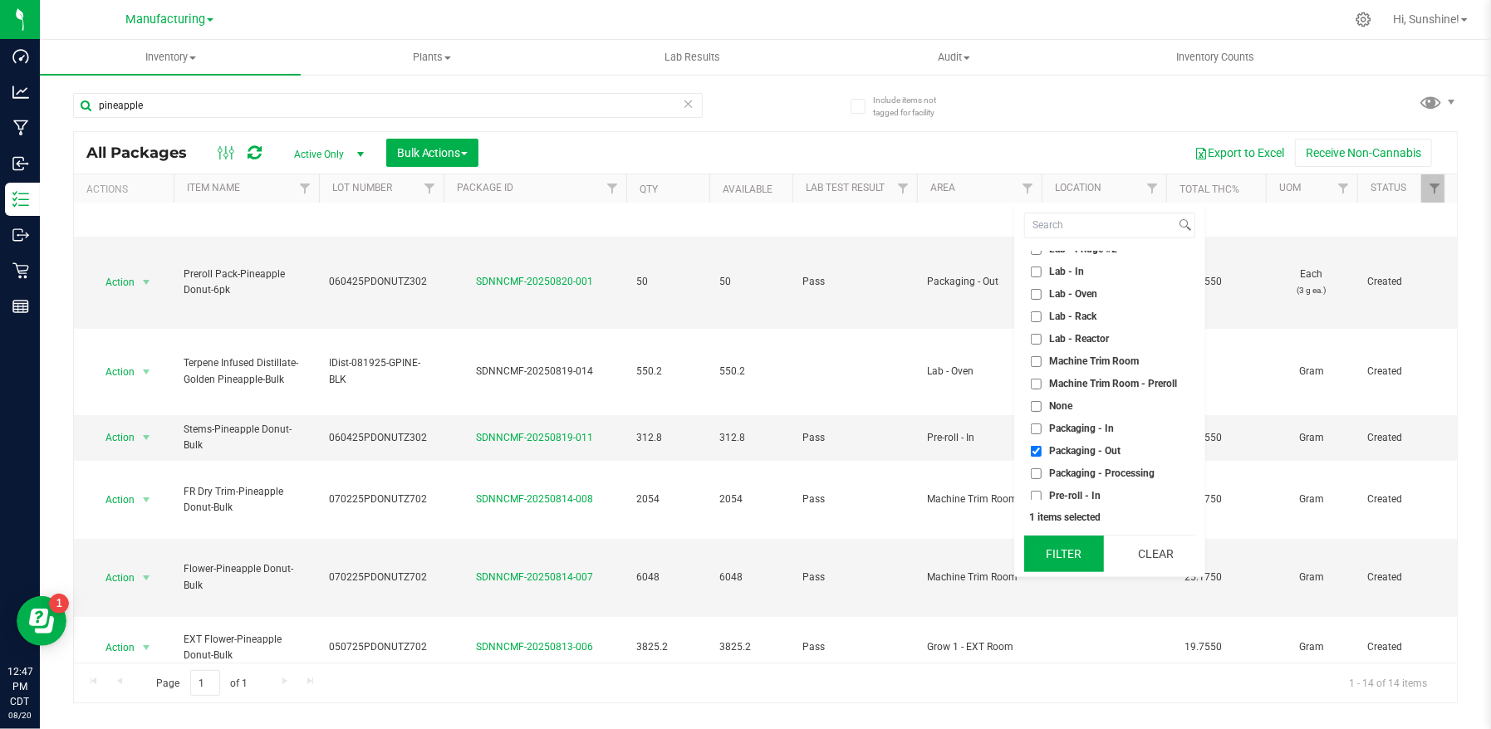
click at [1076, 557] on button "Filter" at bounding box center [1064, 554] width 80 height 37
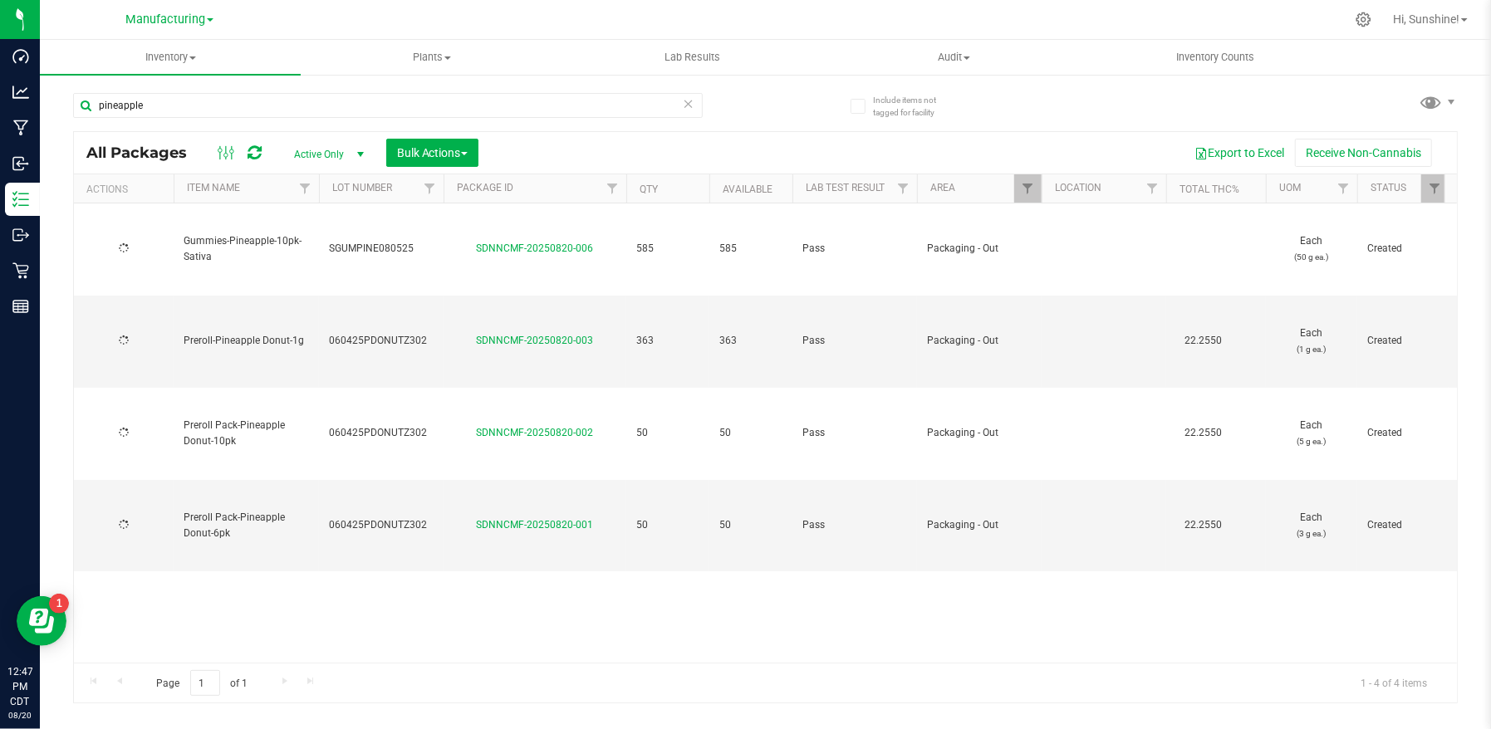
type input "[DATE]"
click at [165, 19] on span "Manufacturing" at bounding box center [165, 19] width 80 height 15
click at [163, 98] on link "Retail" at bounding box center [169, 102] width 243 height 22
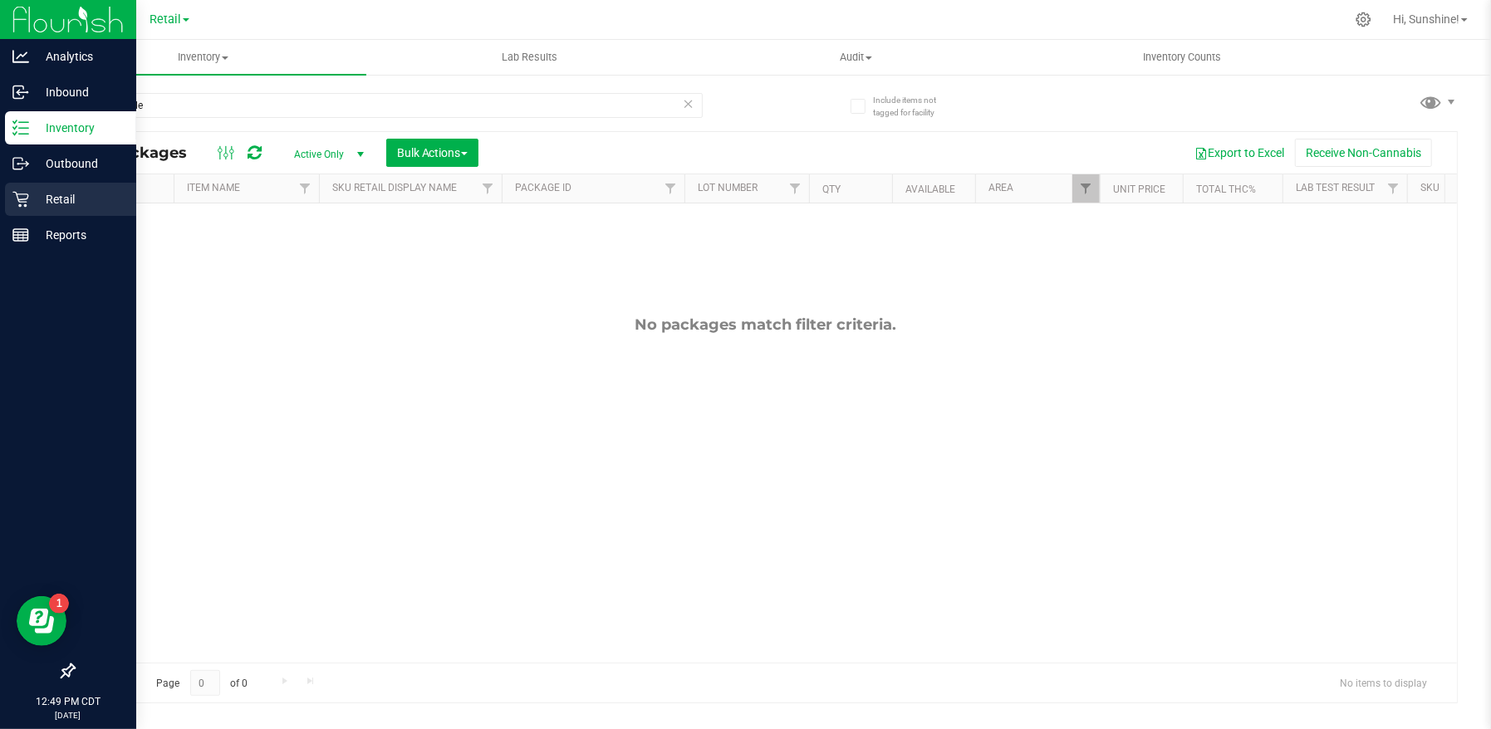
click at [35, 201] on p "Retail" at bounding box center [79, 199] width 100 height 20
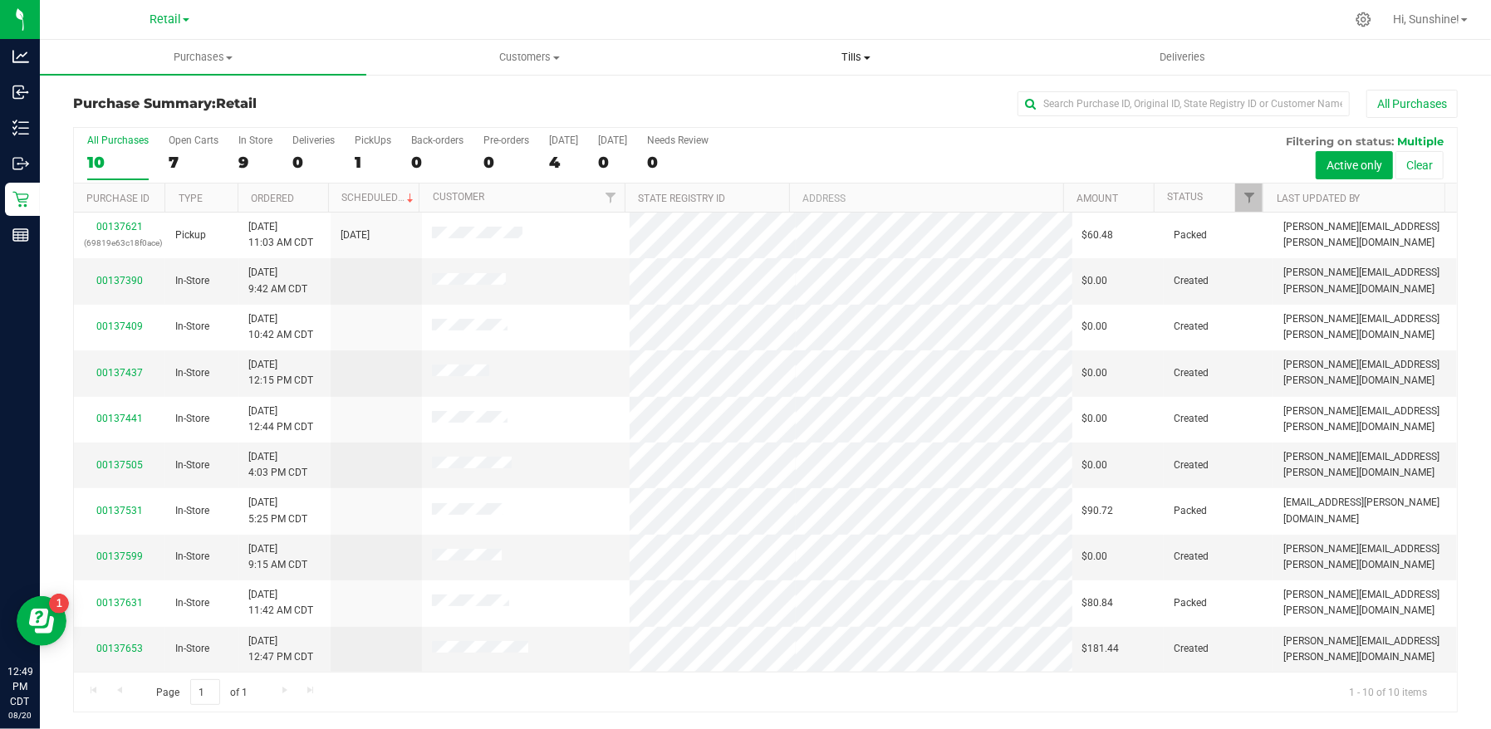
click at [853, 56] on span "Tills" at bounding box center [855, 57] width 325 height 15
click at [840, 94] on li "Manage tills" at bounding box center [856, 101] width 326 height 20
